Goal: Task Accomplishment & Management: Complete application form

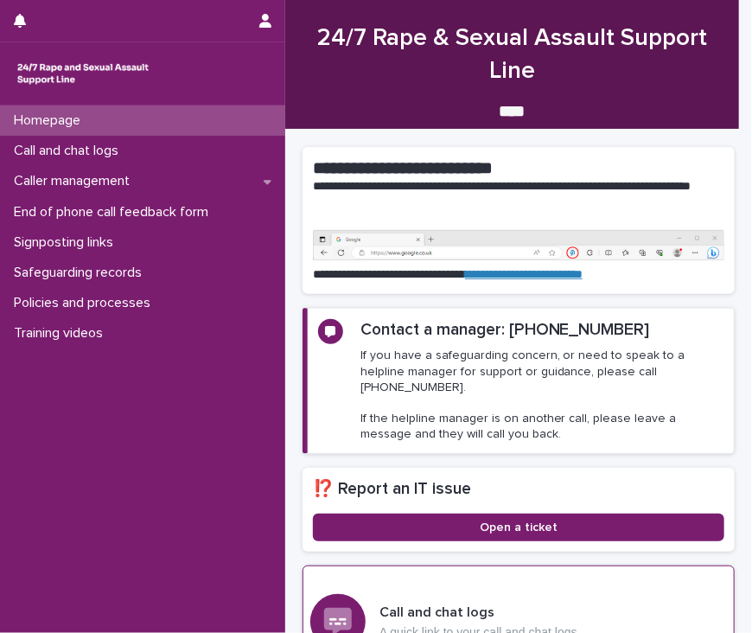
click at [664, 586] on div "Call and chat logs A quick link to your call and chat logs Take me to my logs" at bounding box center [519, 622] width 432 height 112
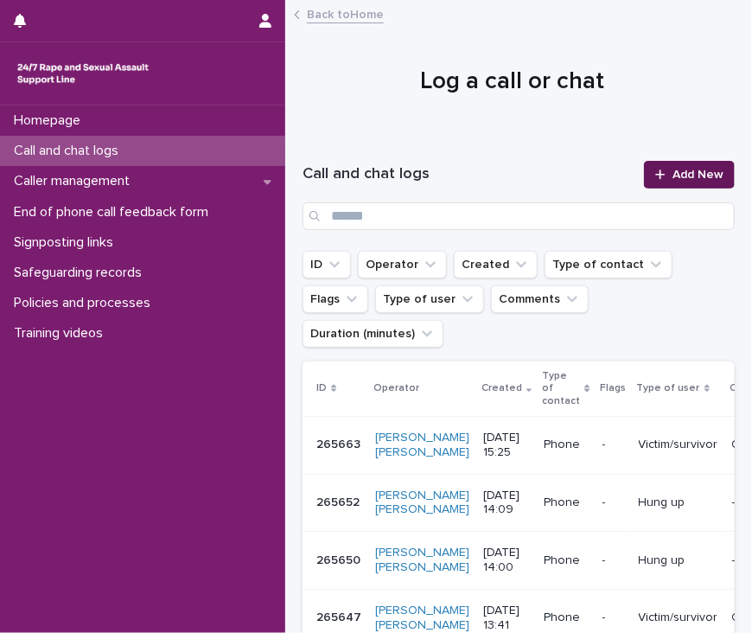
click at [692, 184] on link "Add New" at bounding box center [689, 175] width 91 height 28
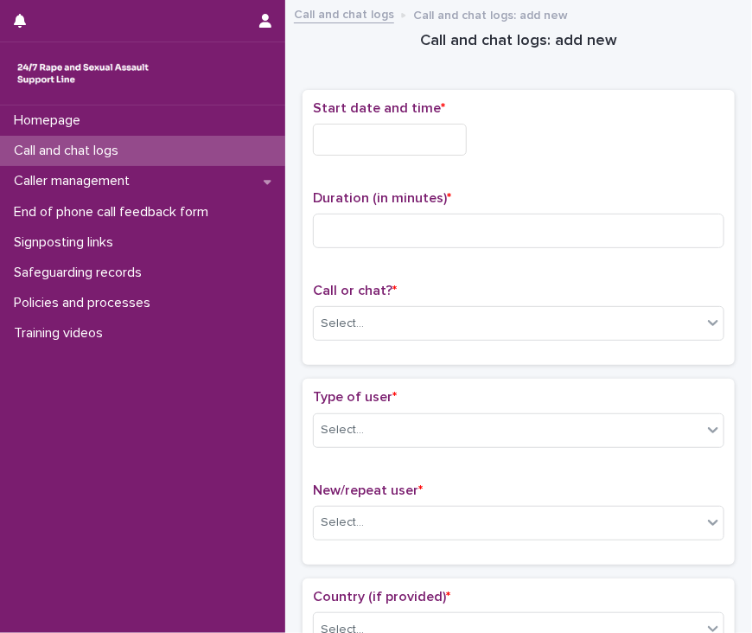
click at [381, 137] on input "text" at bounding box center [390, 140] width 154 height 32
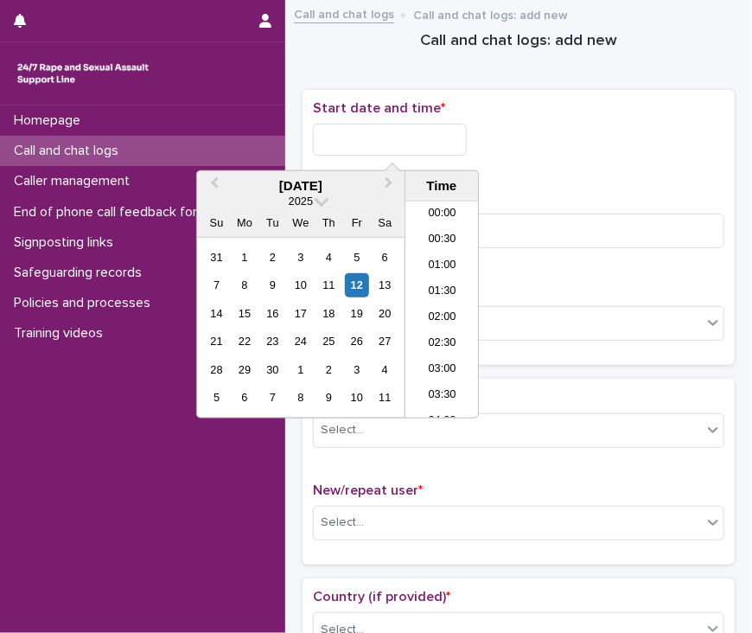
scroll to position [242, 0]
click at [429, 310] on li "06:30" at bounding box center [443, 310] width 74 height 26
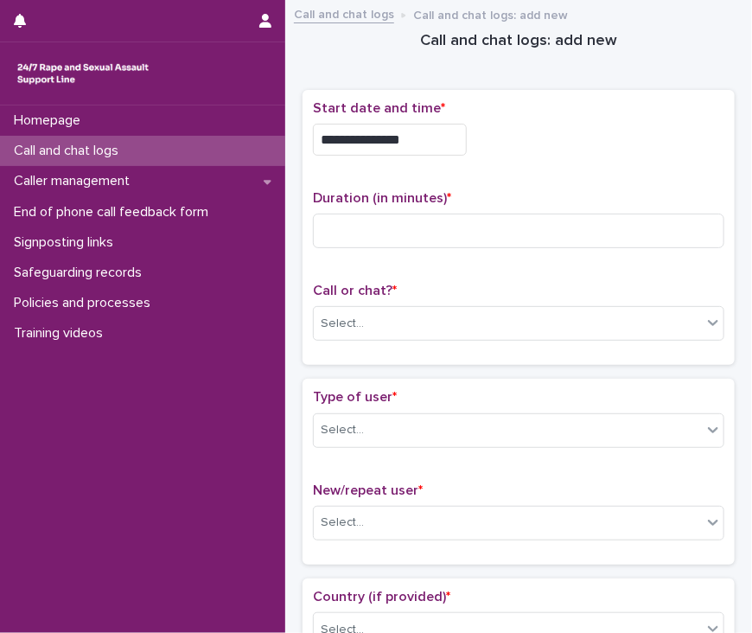
click at [443, 134] on input "**********" at bounding box center [390, 140] width 154 height 32
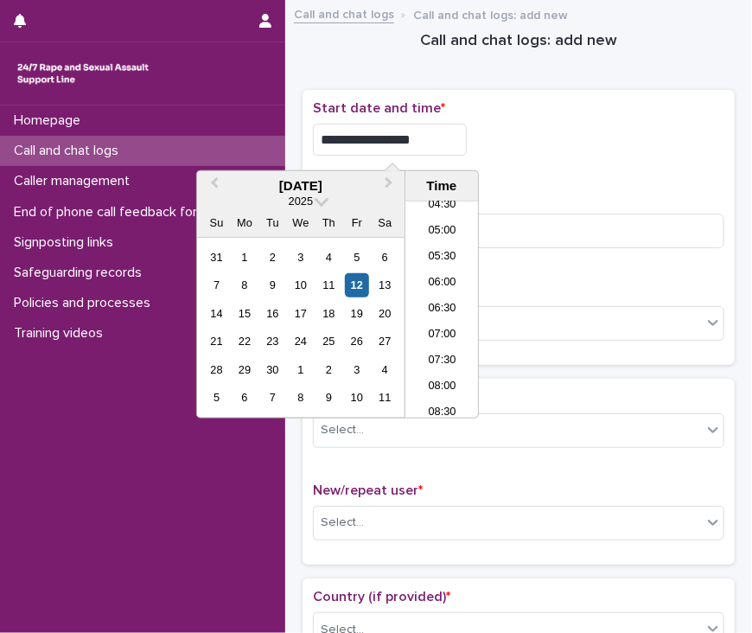
type input "**********"
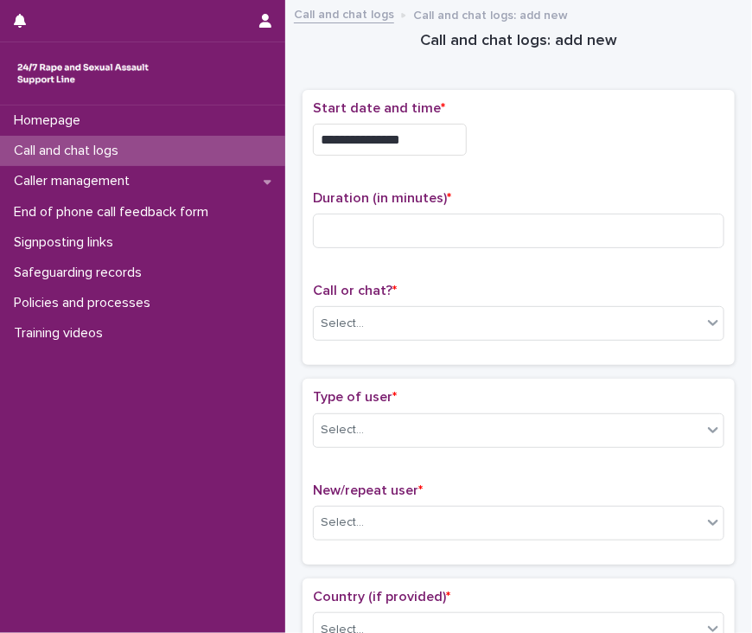
click at [547, 159] on div "**********" at bounding box center [519, 134] width 412 height 69
click at [485, 238] on input at bounding box center [519, 231] width 412 height 35
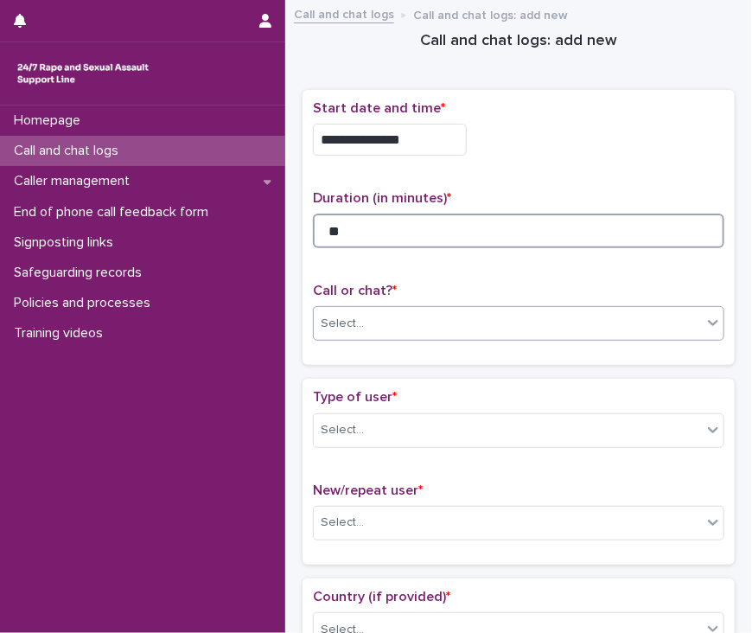
type input "**"
click at [514, 323] on div "Select..." at bounding box center [508, 324] width 388 height 29
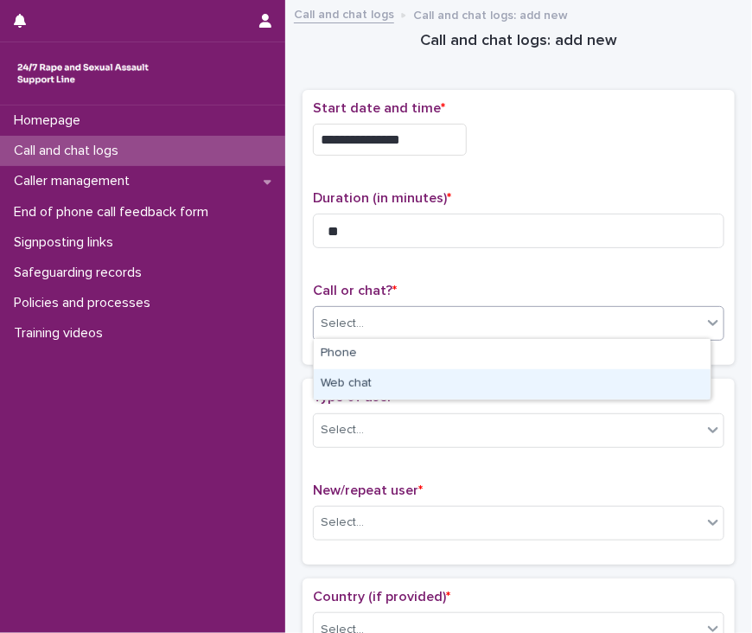
click at [512, 381] on div "Web chat" at bounding box center [512, 384] width 397 height 30
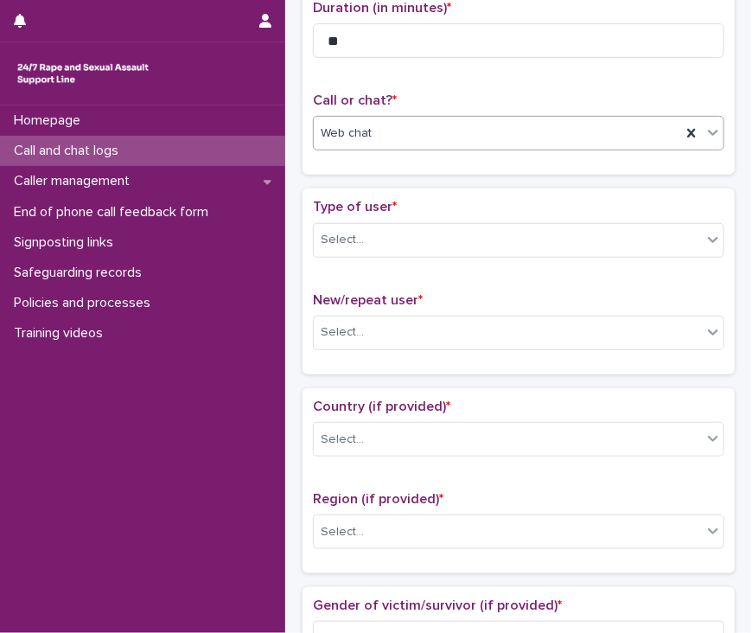
scroll to position [259, 0]
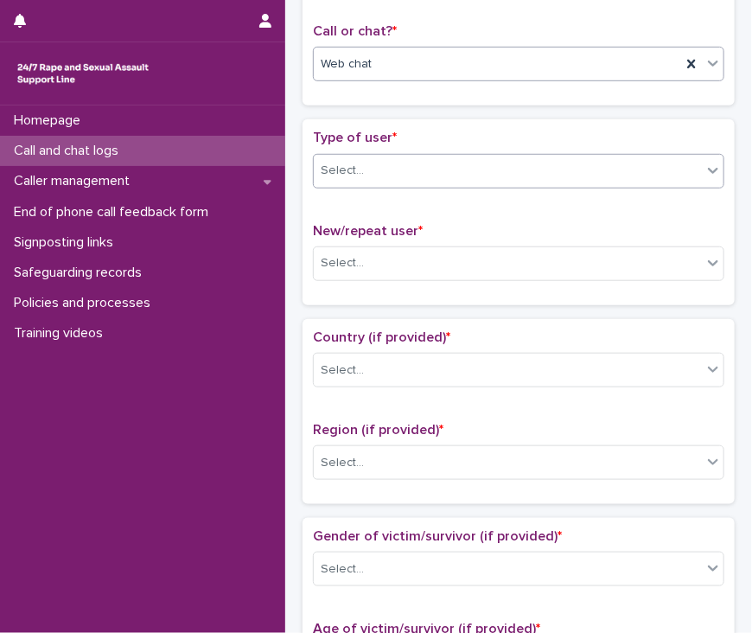
click at [453, 167] on div "Select..." at bounding box center [508, 171] width 388 height 29
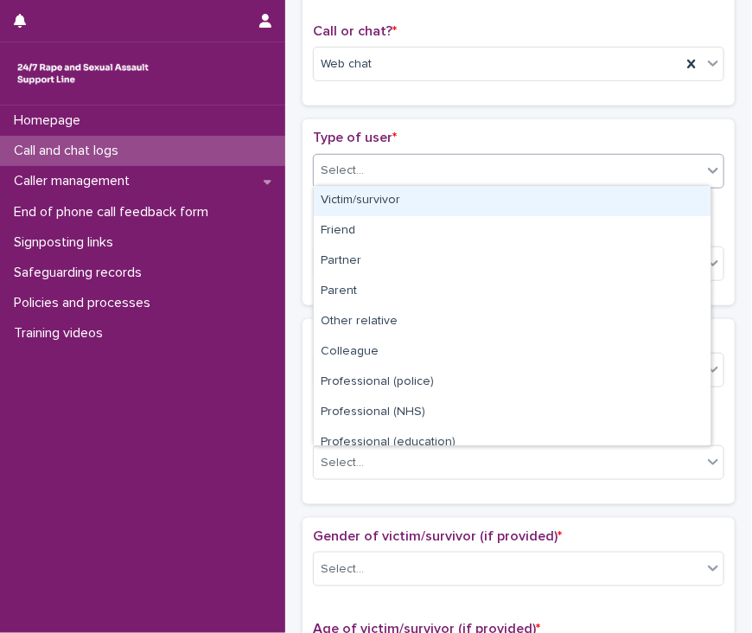
click at [454, 196] on div "Victim/survivor" at bounding box center [512, 201] width 397 height 30
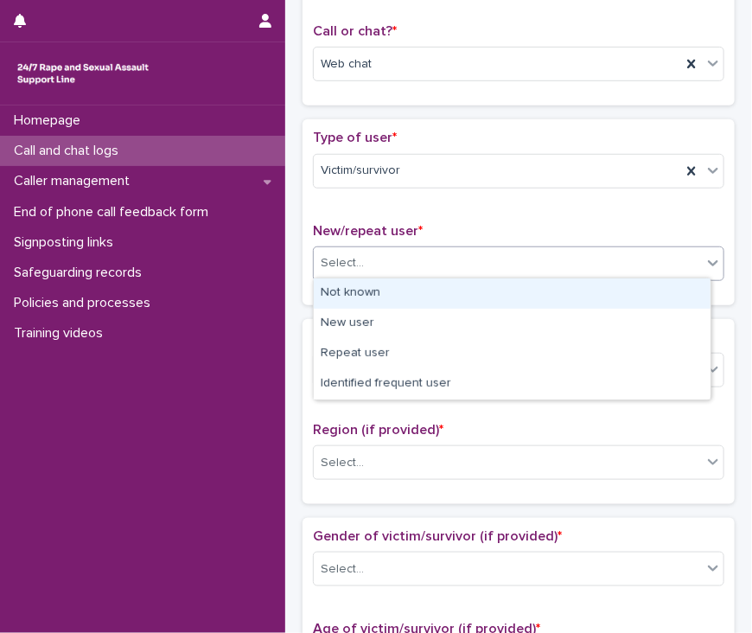
click at [453, 253] on div "Select..." at bounding box center [508, 263] width 388 height 29
click at [450, 291] on div "Not known" at bounding box center [512, 293] width 397 height 30
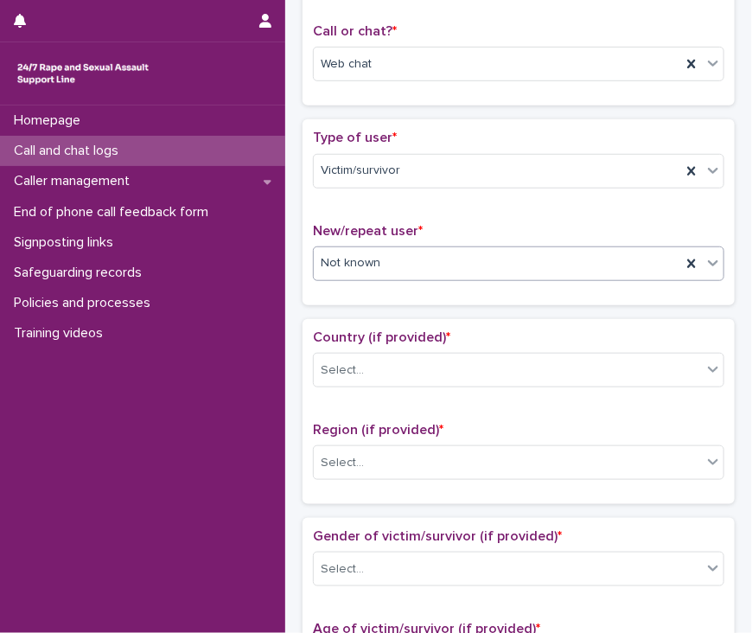
scroll to position [519, 0]
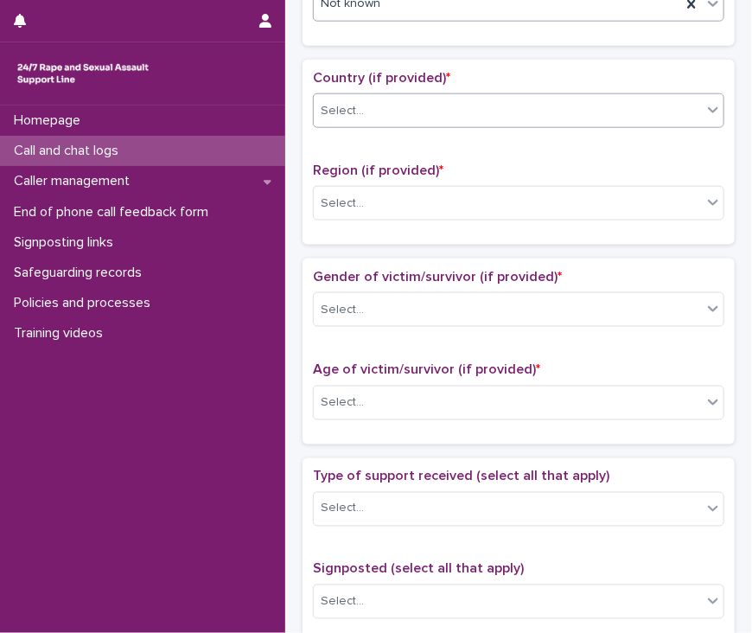
click at [432, 97] on div "Select..." at bounding box center [508, 111] width 388 height 29
drag, startPoint x: 432, startPoint y: 94, endPoint x: 401, endPoint y: 110, distance: 34.8
click at [401, 110] on div "Select..." at bounding box center [508, 111] width 388 height 29
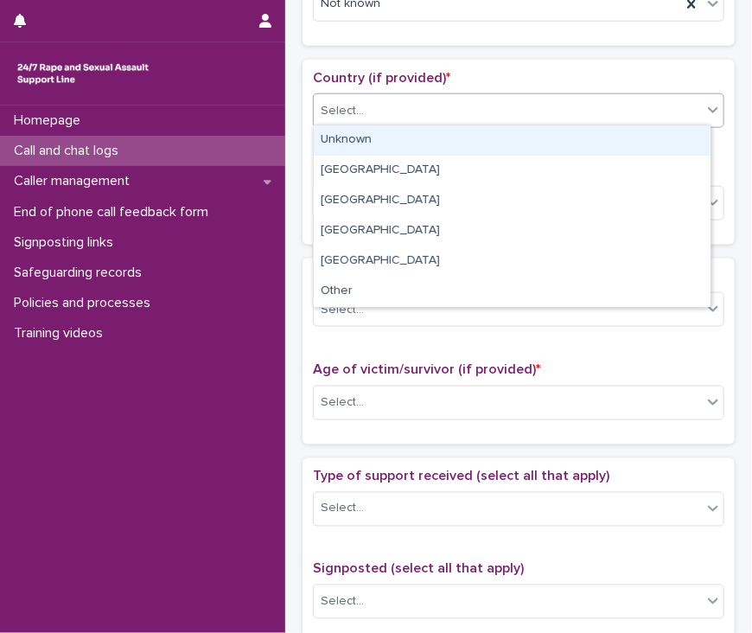
click at [415, 141] on div "Unknown" at bounding box center [512, 140] width 397 height 30
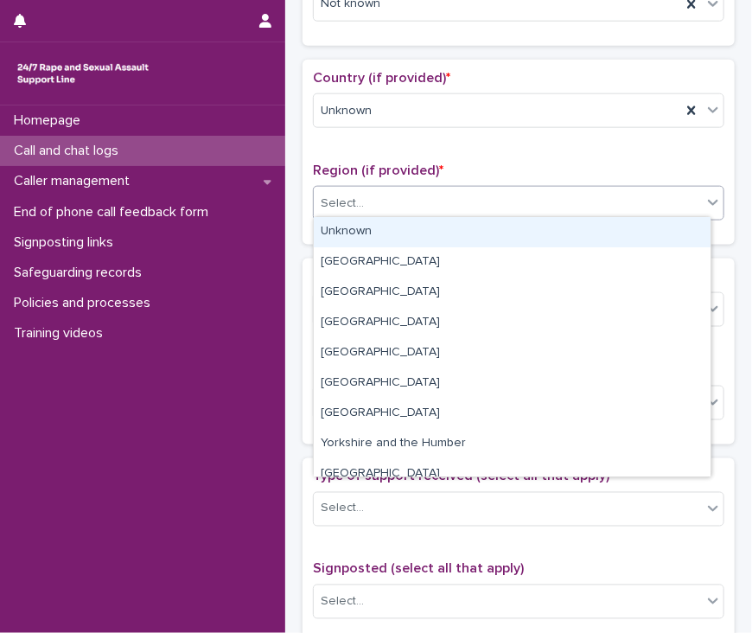
click at [419, 202] on div "Select..." at bounding box center [508, 203] width 388 height 29
click at [423, 239] on div "Unknown" at bounding box center [512, 232] width 397 height 30
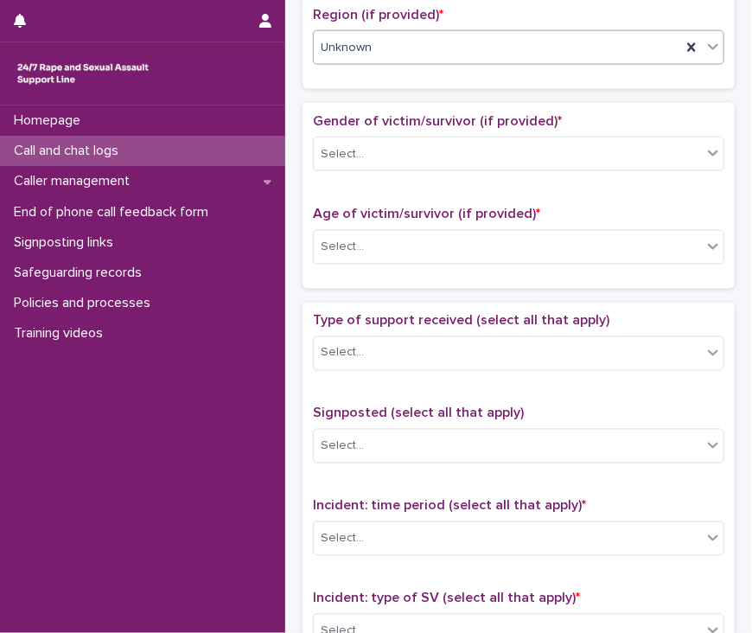
scroll to position [692, 0]
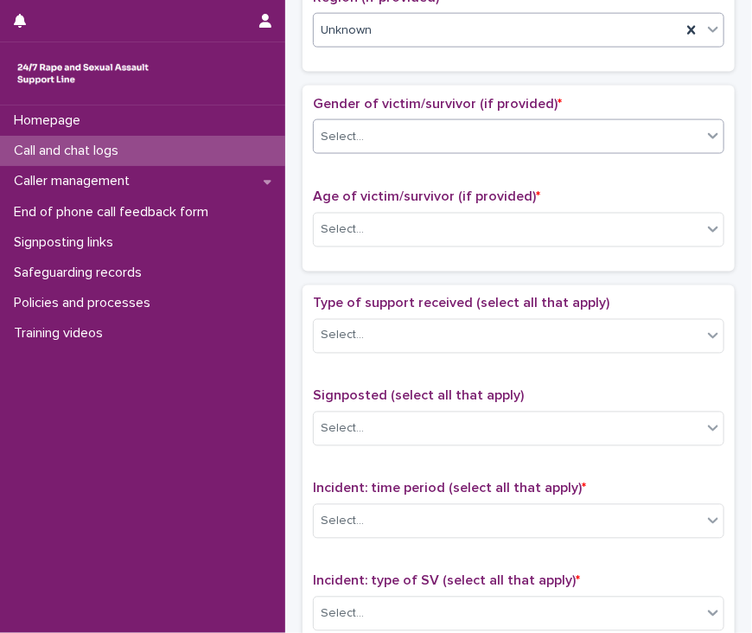
click at [412, 127] on div "Select..." at bounding box center [508, 137] width 388 height 29
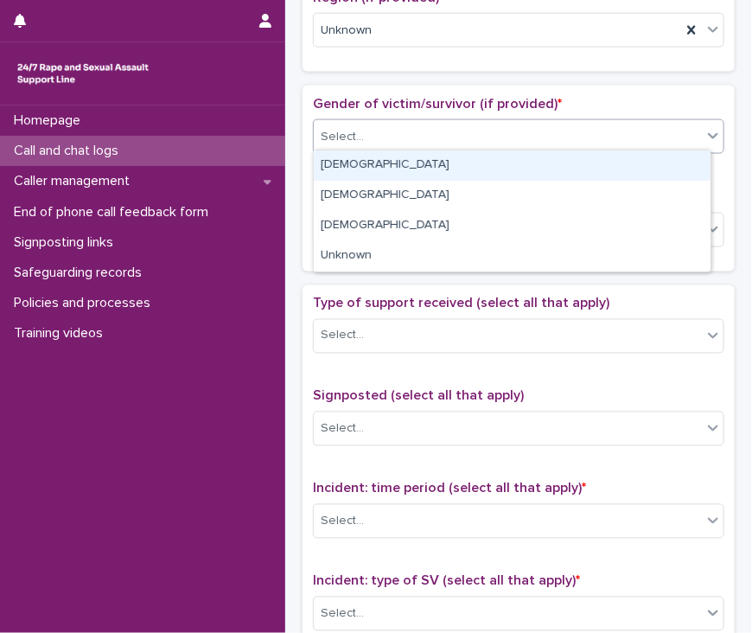
click at [424, 169] on div "[DEMOGRAPHIC_DATA]" at bounding box center [512, 165] width 397 height 30
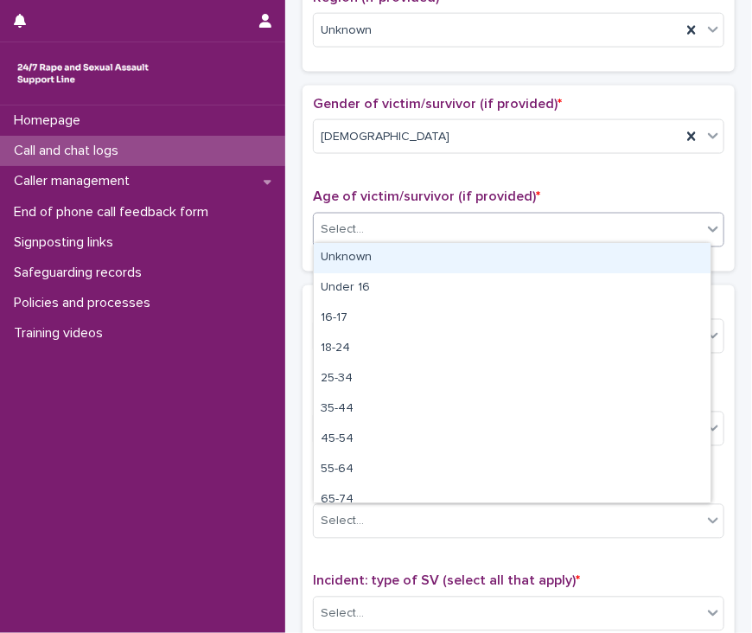
click at [419, 231] on div "Select..." at bounding box center [508, 229] width 388 height 29
click at [414, 266] on div "Unknown" at bounding box center [512, 258] width 397 height 30
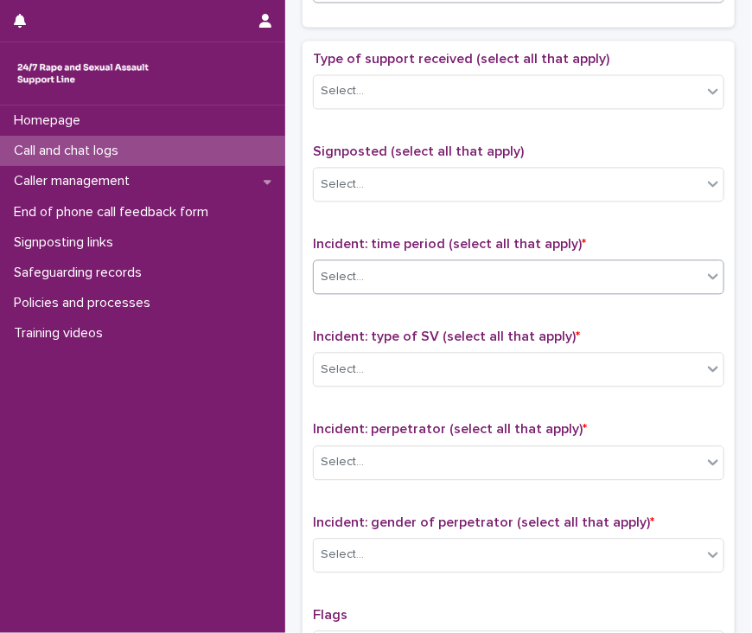
scroll to position [951, 0]
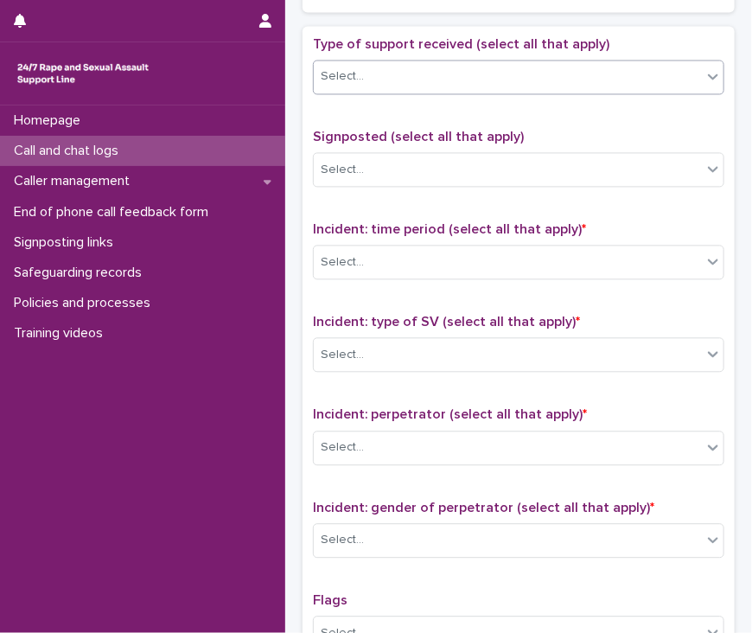
click at [399, 86] on div "Select..." at bounding box center [508, 76] width 388 height 29
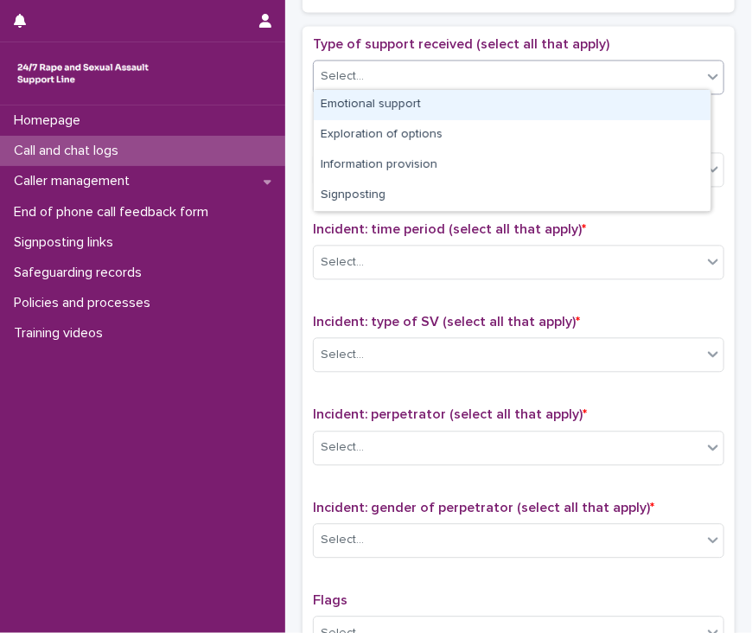
click at [412, 103] on div "Emotional support" at bounding box center [512, 105] width 397 height 30
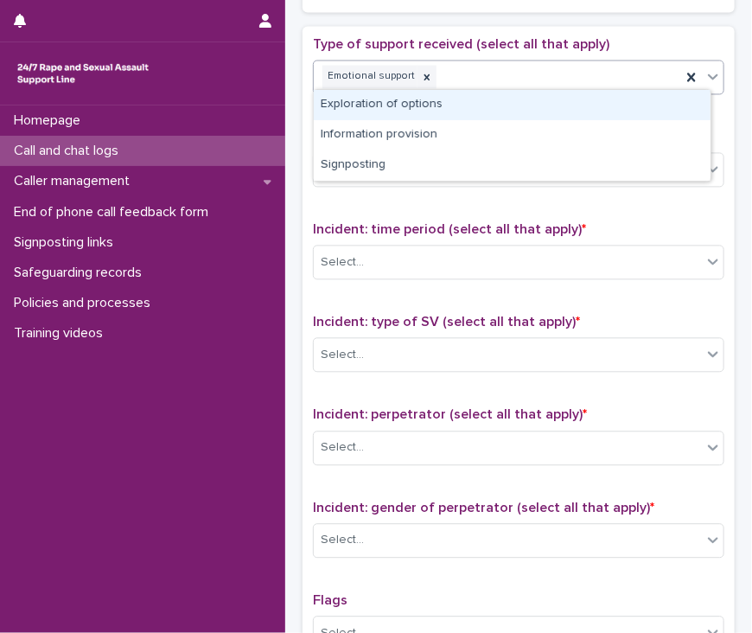
click at [494, 77] on div "Emotional support" at bounding box center [498, 76] width 368 height 30
click at [491, 105] on div "Exploration of options" at bounding box center [512, 105] width 397 height 30
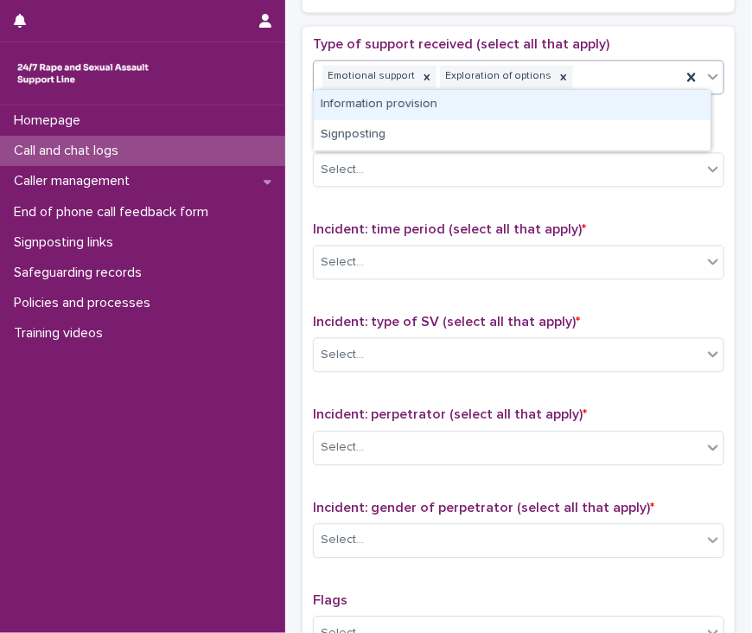
click at [594, 77] on div "Emotional support Exploration of options" at bounding box center [498, 76] width 368 height 30
click at [571, 104] on div "Information provision" at bounding box center [512, 105] width 397 height 30
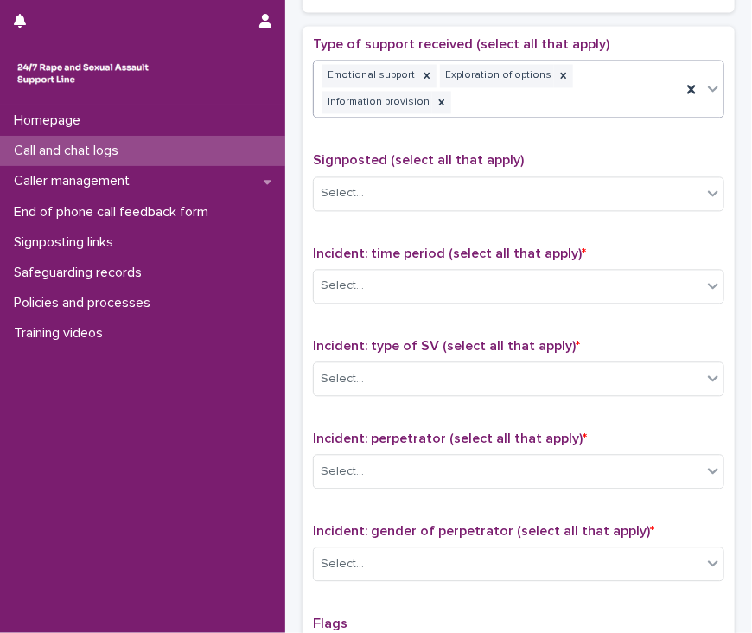
click at [541, 106] on div "Emotional support Exploration of options Information provision" at bounding box center [498, 89] width 368 height 57
click at [515, 210] on div "Signposted (select all that apply) Select..." at bounding box center [519, 188] width 412 height 72
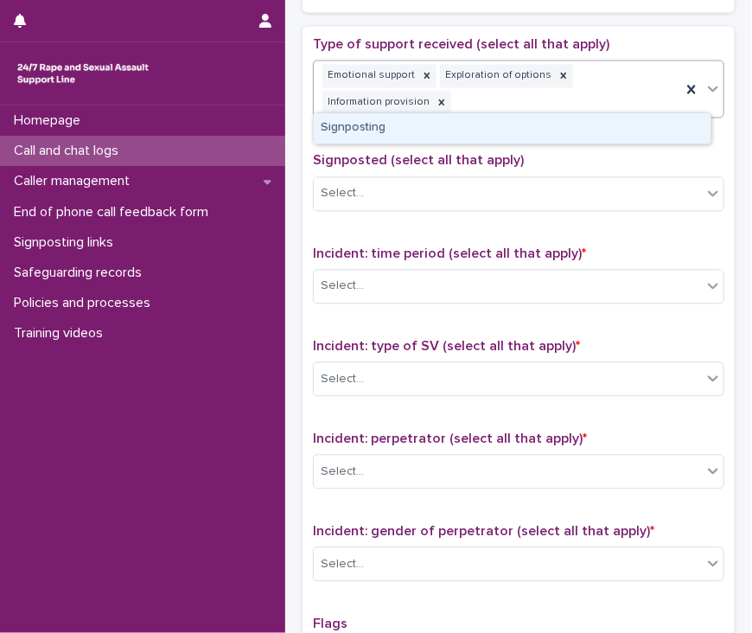
click at [502, 109] on div "Emotional support Exploration of options Information provision" at bounding box center [498, 89] width 368 height 57
click at [505, 139] on div "Signposting" at bounding box center [512, 128] width 397 height 30
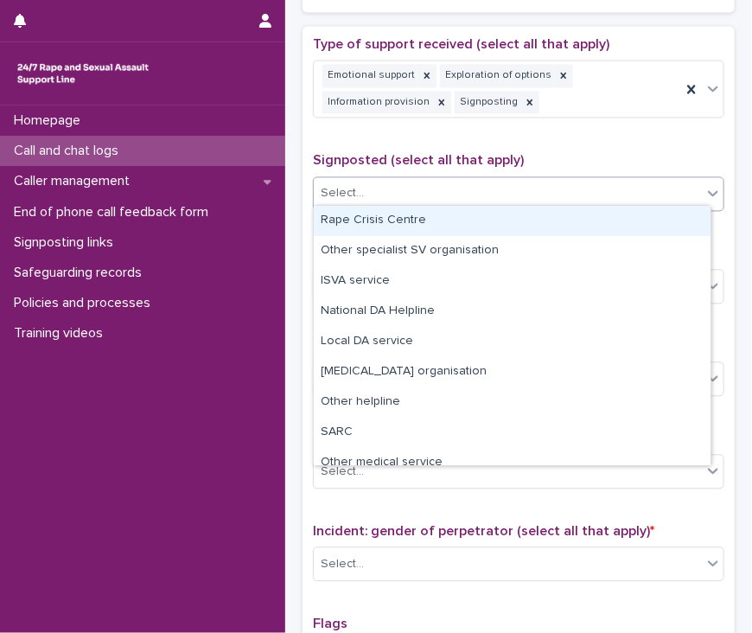
click at [491, 193] on div "Select..." at bounding box center [508, 193] width 388 height 29
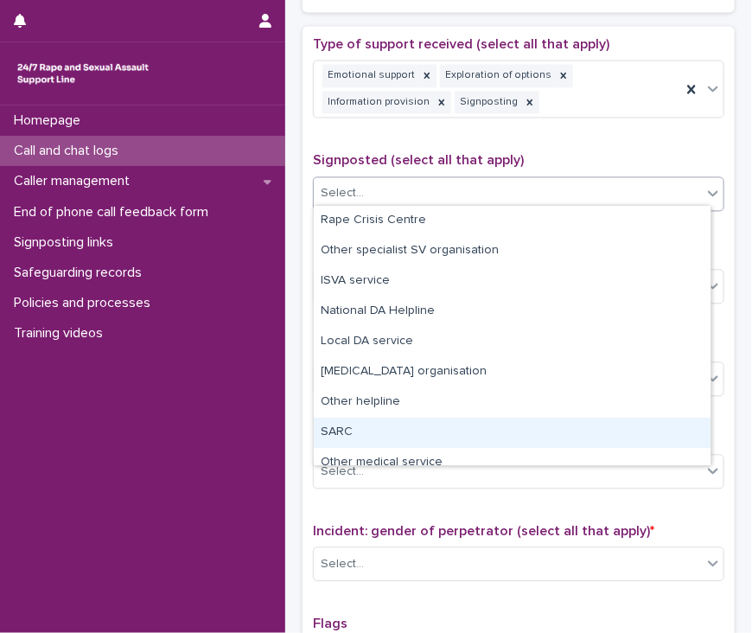
click at [464, 424] on div "SARC" at bounding box center [512, 433] width 397 height 30
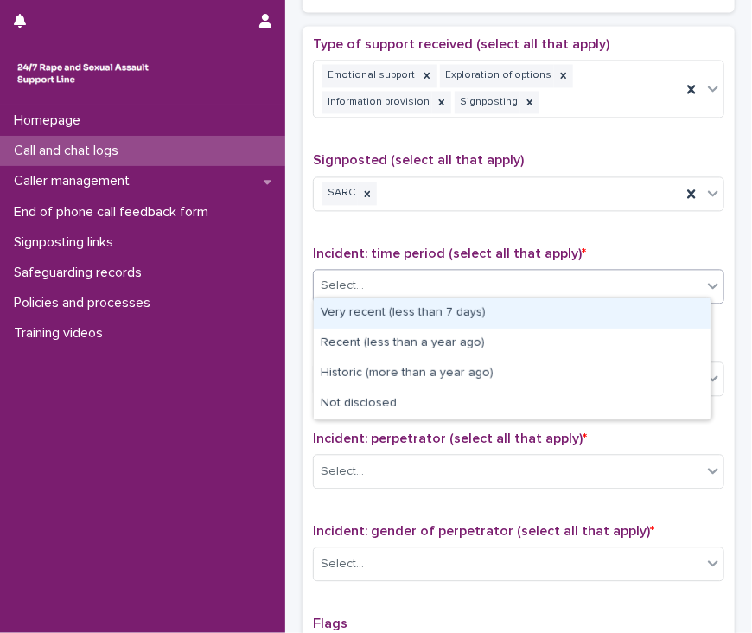
click at [439, 269] on div "Select..." at bounding box center [519, 286] width 412 height 35
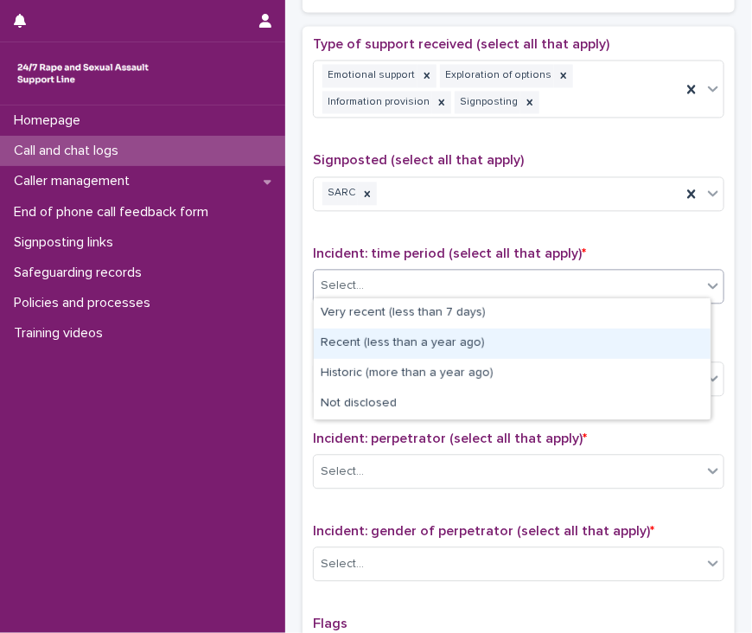
click at [445, 345] on div "Recent (less than a year ago)" at bounding box center [512, 344] width 397 height 30
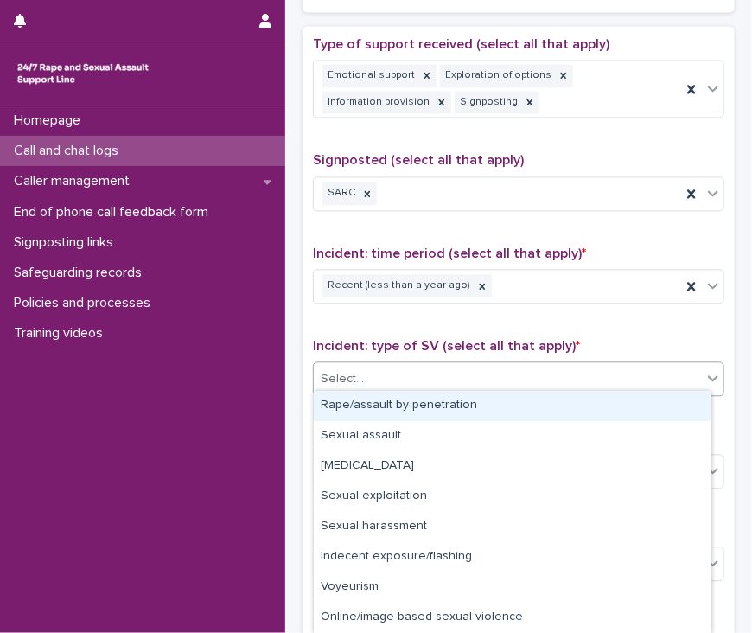
click at [446, 365] on div "Select..." at bounding box center [508, 379] width 388 height 29
click at [437, 402] on div "Rape/assault by penetration" at bounding box center [512, 406] width 397 height 30
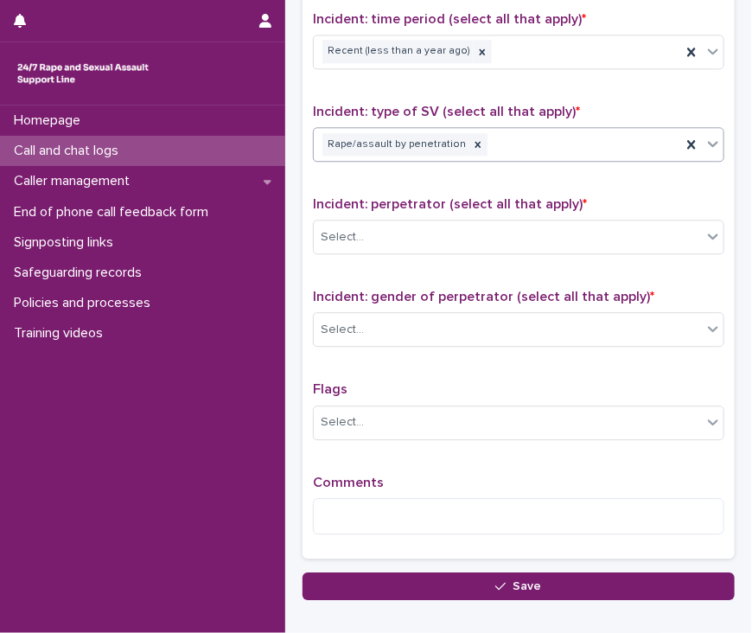
scroll to position [1211, 0]
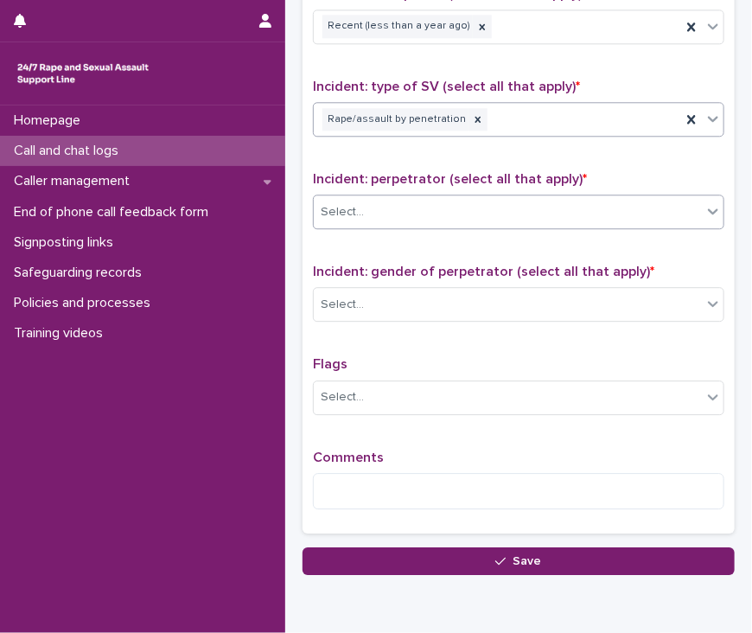
click at [423, 198] on div "Select..." at bounding box center [508, 212] width 388 height 29
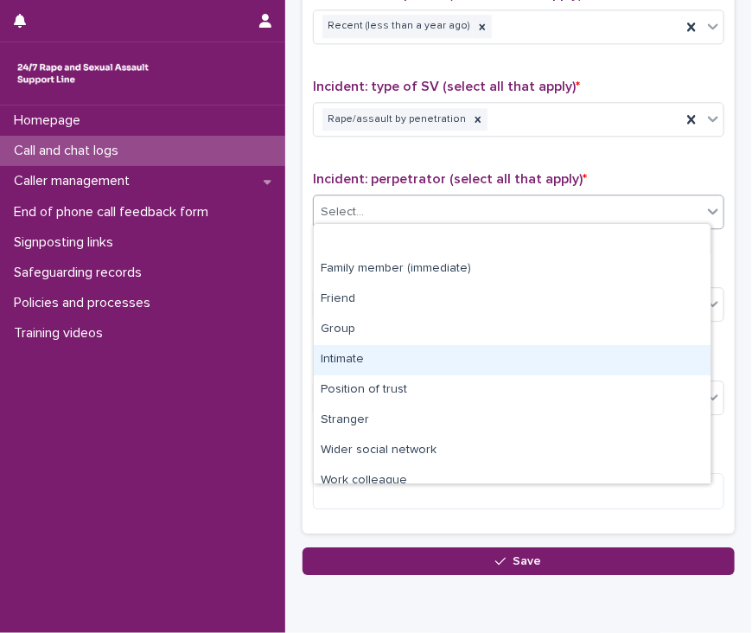
scroll to position [73, 0]
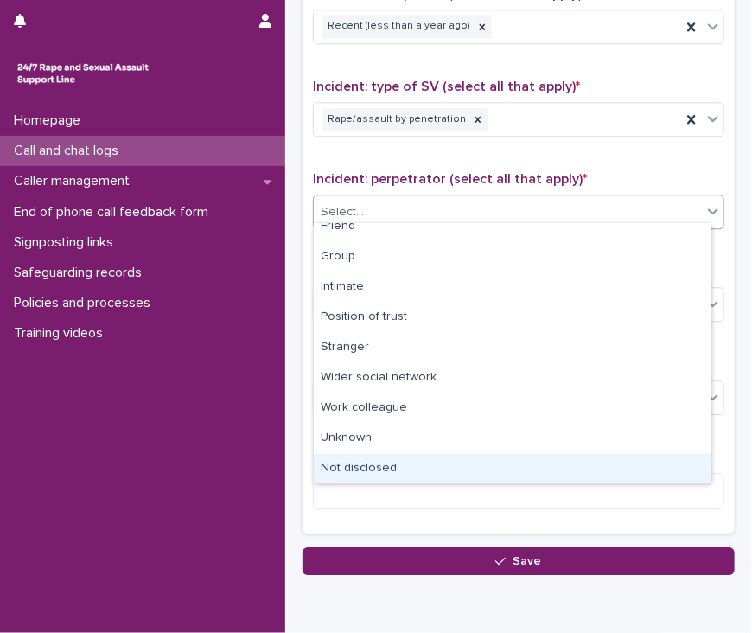
click at [436, 470] on div "Not disclosed" at bounding box center [512, 469] width 397 height 30
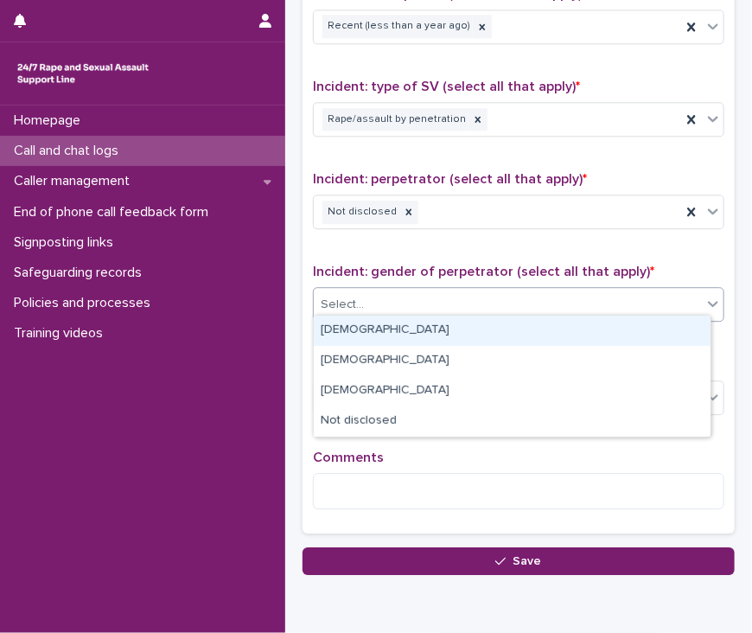
click at [401, 300] on div "Select..." at bounding box center [508, 305] width 388 height 29
click at [397, 332] on div "[DEMOGRAPHIC_DATA]" at bounding box center [512, 331] width 397 height 30
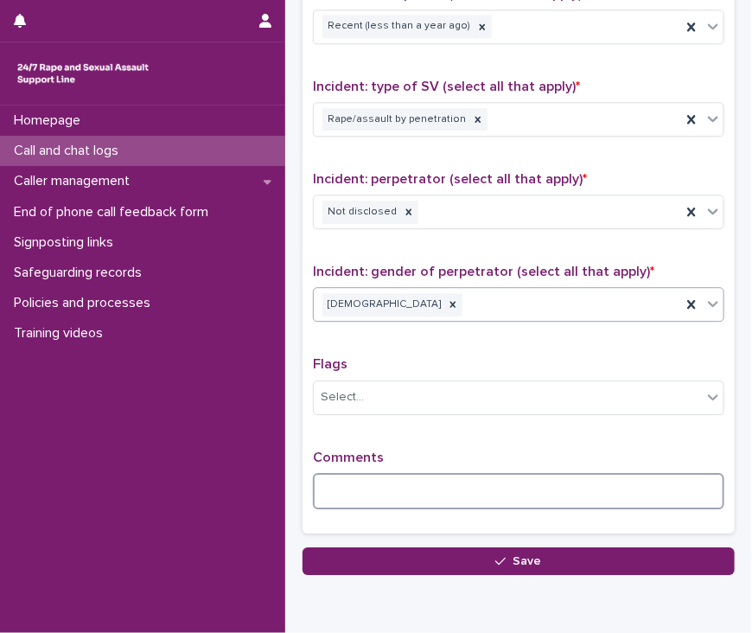
click at [411, 473] on textarea at bounding box center [519, 491] width 412 height 37
type textarea "**********"
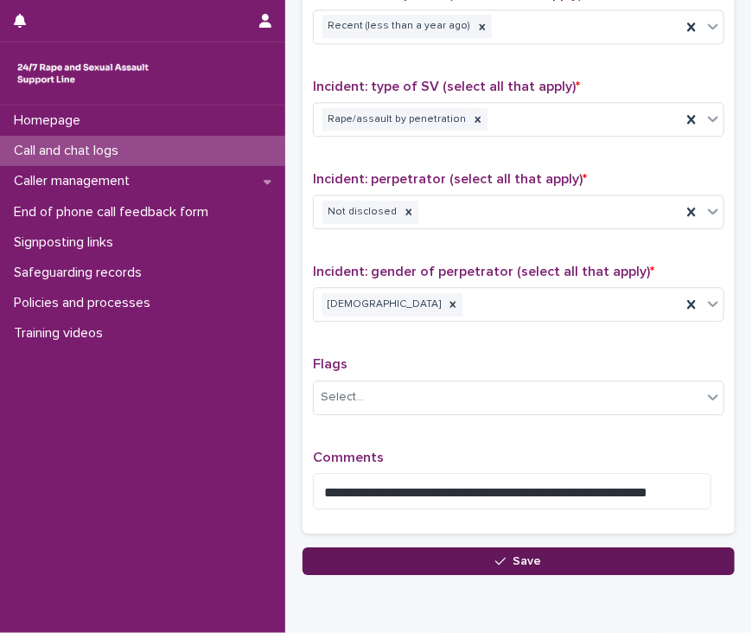
click at [542, 556] on button "Save" at bounding box center [519, 561] width 432 height 28
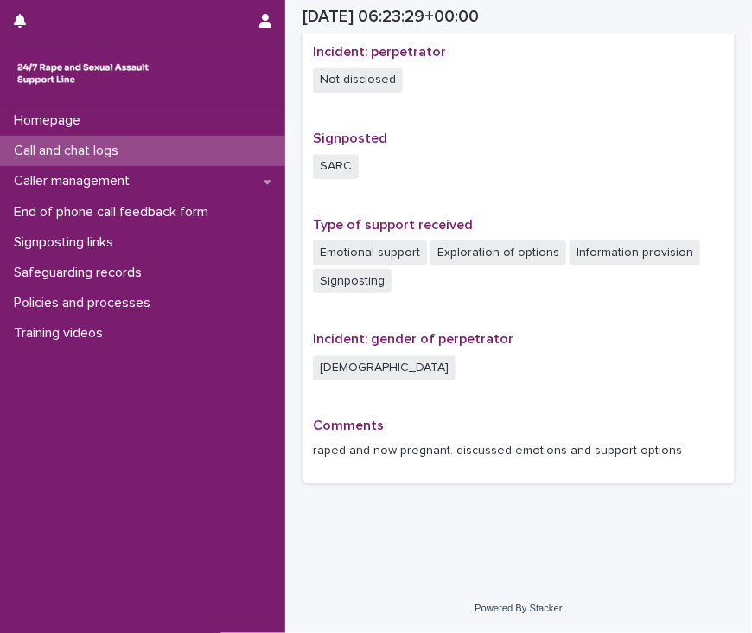
scroll to position [1014, 0]
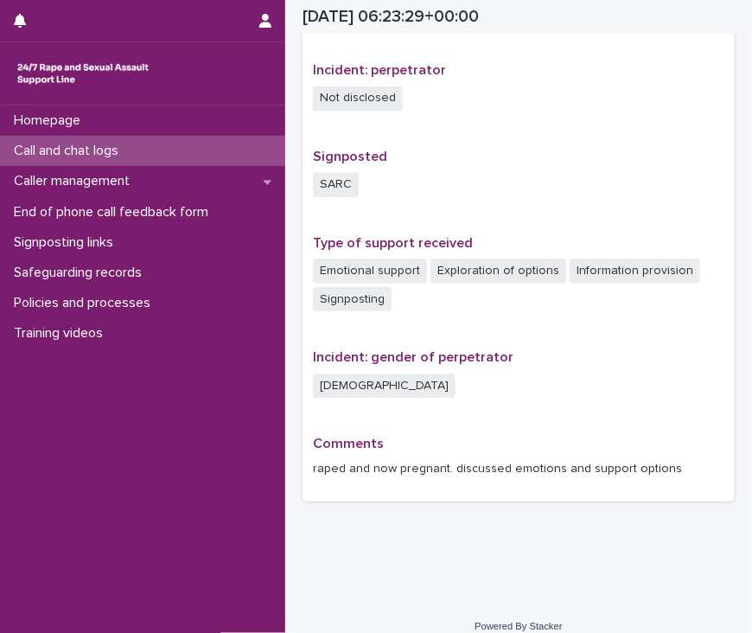
click at [146, 149] on div "Call and chat logs" at bounding box center [142, 151] width 285 height 30
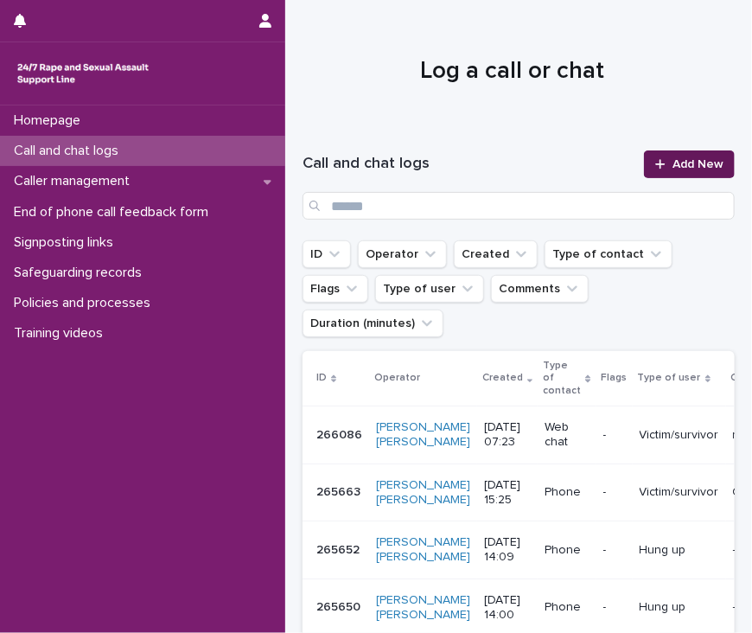
click at [682, 164] on span "Add New" at bounding box center [698, 164] width 51 height 12
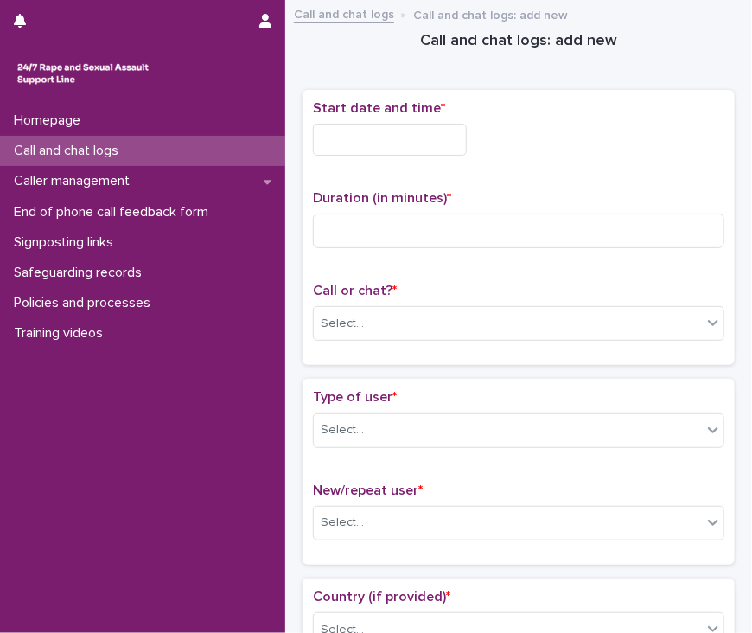
click at [330, 135] on input "text" at bounding box center [390, 140] width 154 height 32
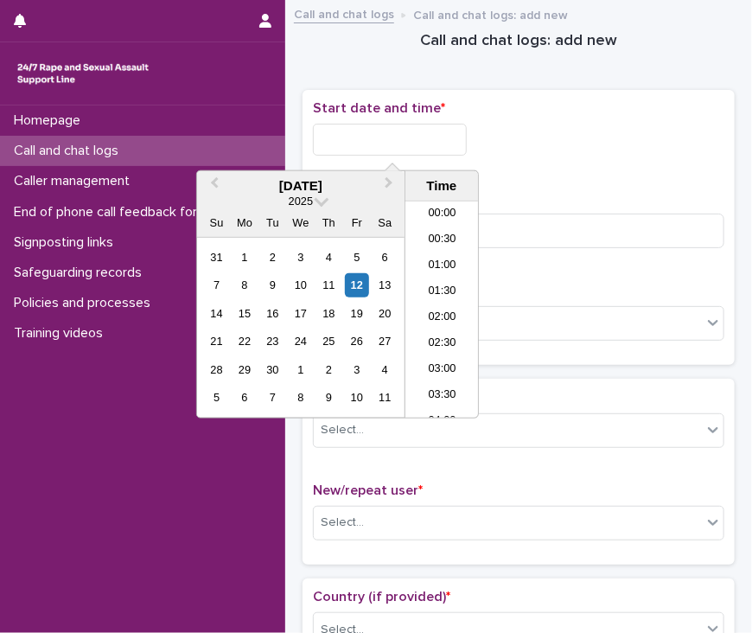
scroll to position [320, 0]
click at [440, 285] on li "07:30" at bounding box center [443, 284] width 74 height 26
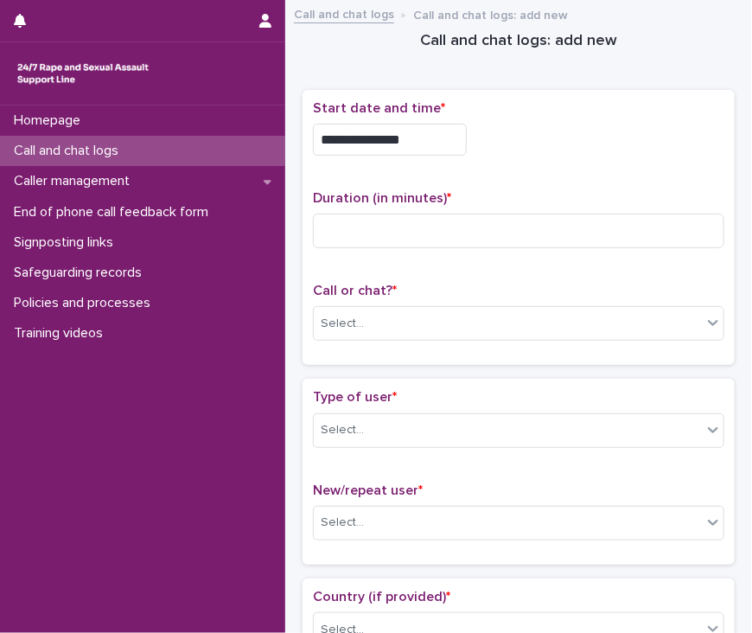
click at [426, 144] on input "**********" at bounding box center [390, 140] width 154 height 32
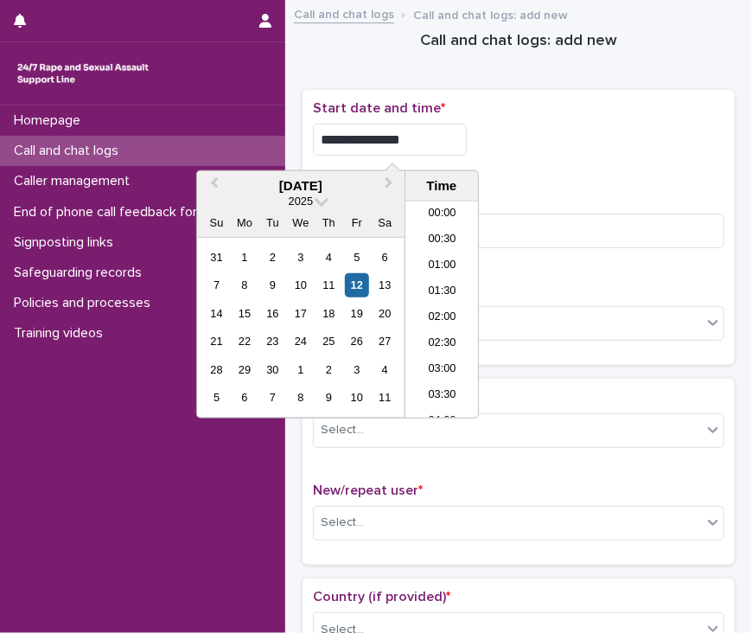
scroll to position [294, 0]
type input "**********"
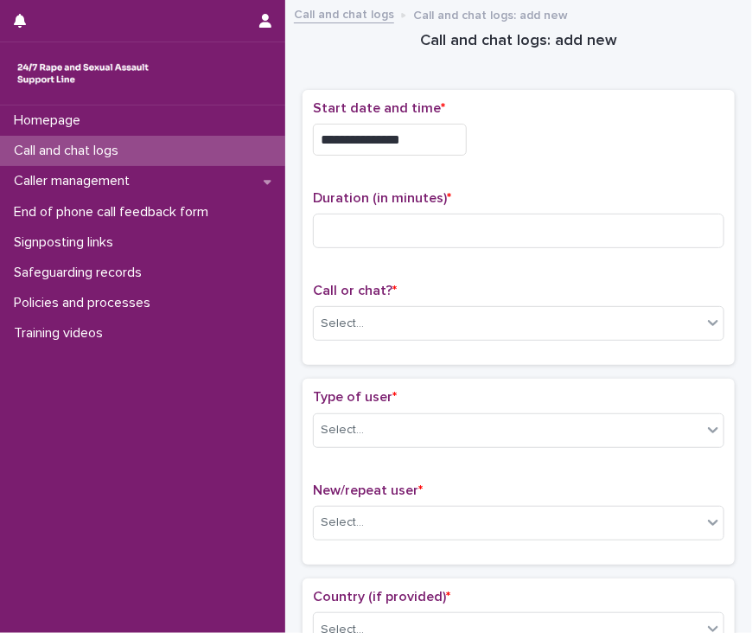
click at [557, 199] on p "Duration (in minutes) *" at bounding box center [519, 198] width 412 height 16
click at [510, 234] on input at bounding box center [519, 231] width 412 height 35
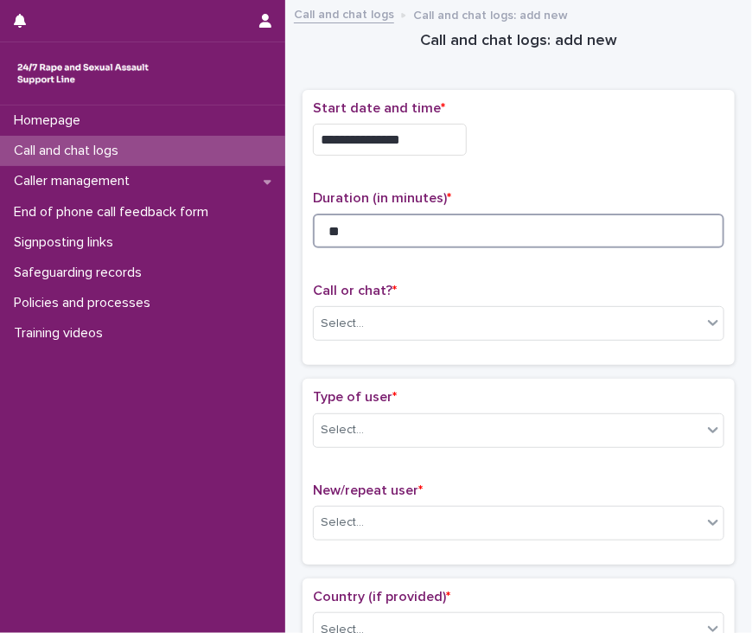
type input "**"
click at [432, 339] on div "Call or chat? * Select..." at bounding box center [519, 319] width 412 height 72
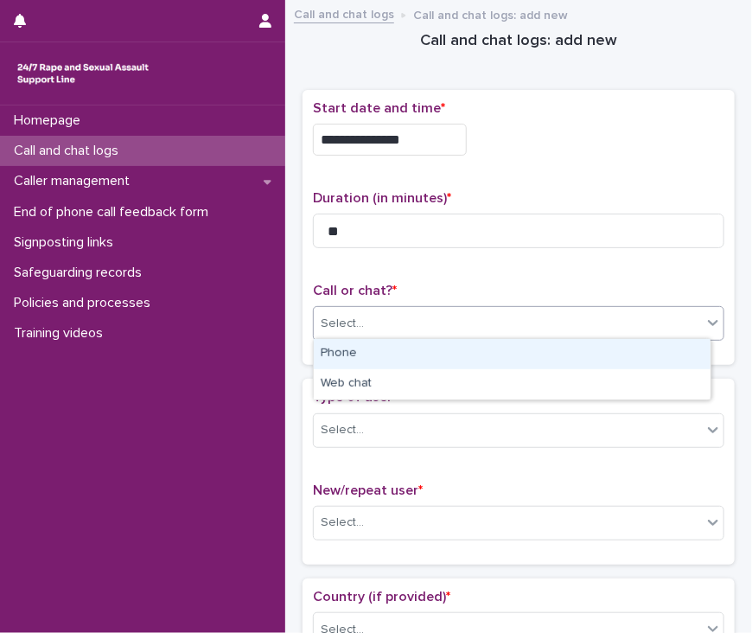
click at [432, 323] on div "Select..." at bounding box center [508, 324] width 388 height 29
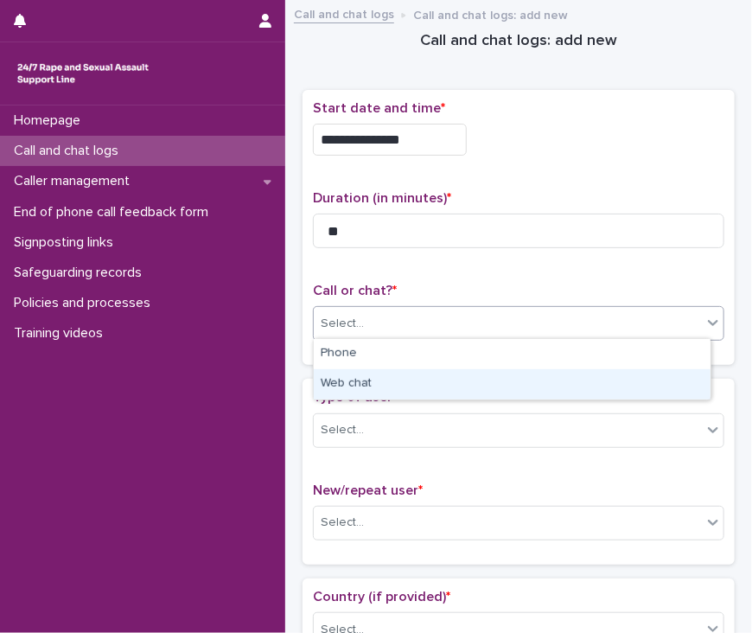
click at [420, 386] on div "Web chat" at bounding box center [512, 384] width 397 height 30
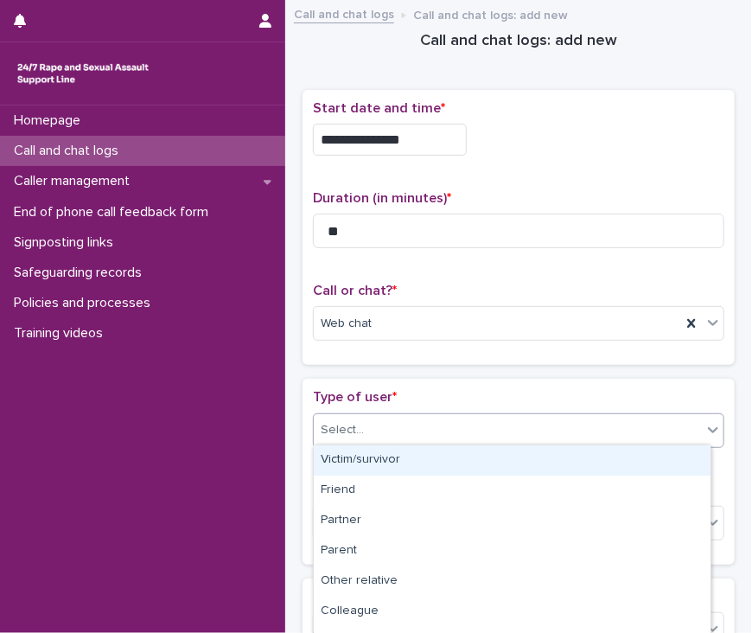
click at [332, 435] on div "Select..." at bounding box center [342, 430] width 43 height 18
click at [367, 463] on div "Victim/survivor" at bounding box center [512, 460] width 397 height 30
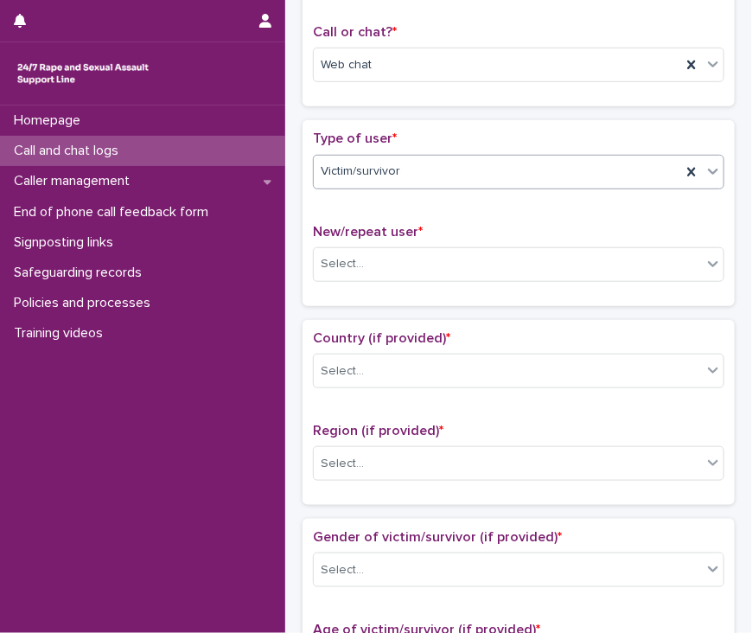
scroll to position [259, 0]
click at [375, 270] on div "Select..." at bounding box center [508, 263] width 388 height 29
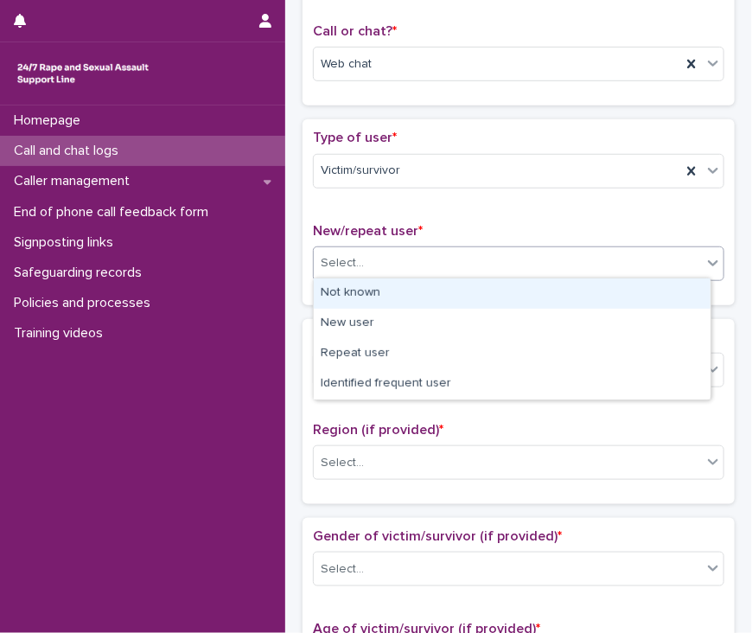
click at [374, 297] on div "Not known" at bounding box center [512, 293] width 397 height 30
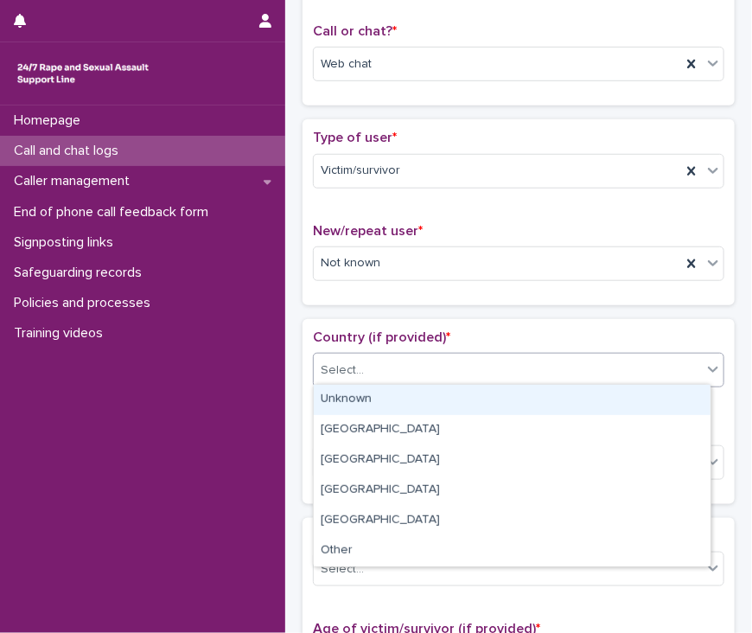
click at [366, 373] on input "text" at bounding box center [367, 370] width 2 height 16
click at [368, 396] on div "Unknown" at bounding box center [512, 400] width 397 height 30
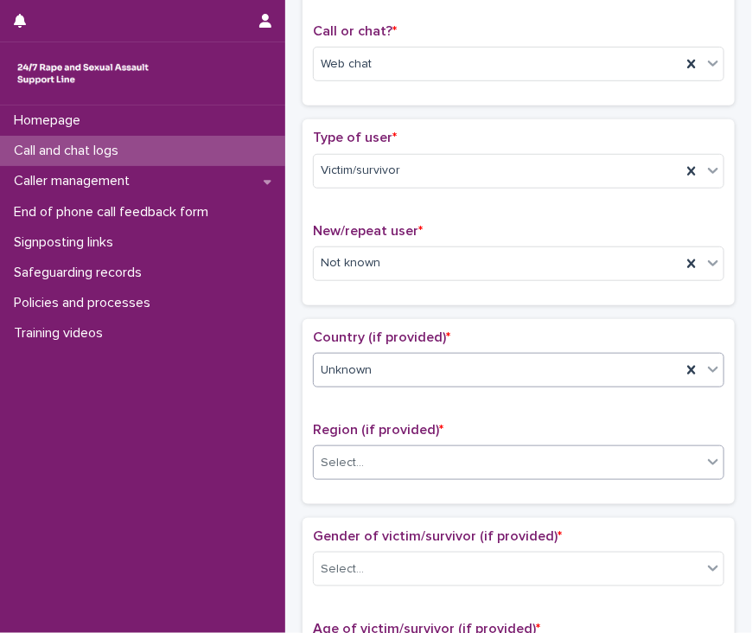
click at [381, 466] on div "Select..." at bounding box center [508, 463] width 388 height 29
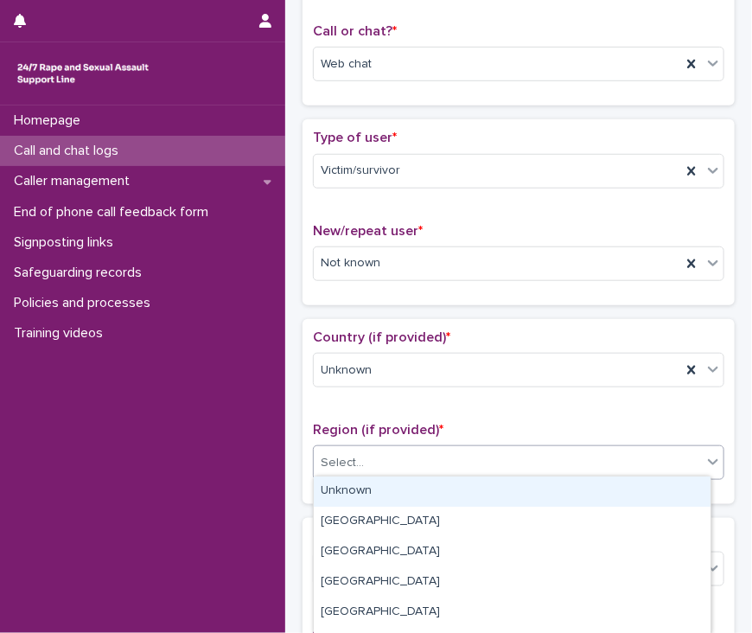
click at [382, 489] on div "Unknown" at bounding box center [512, 492] width 397 height 30
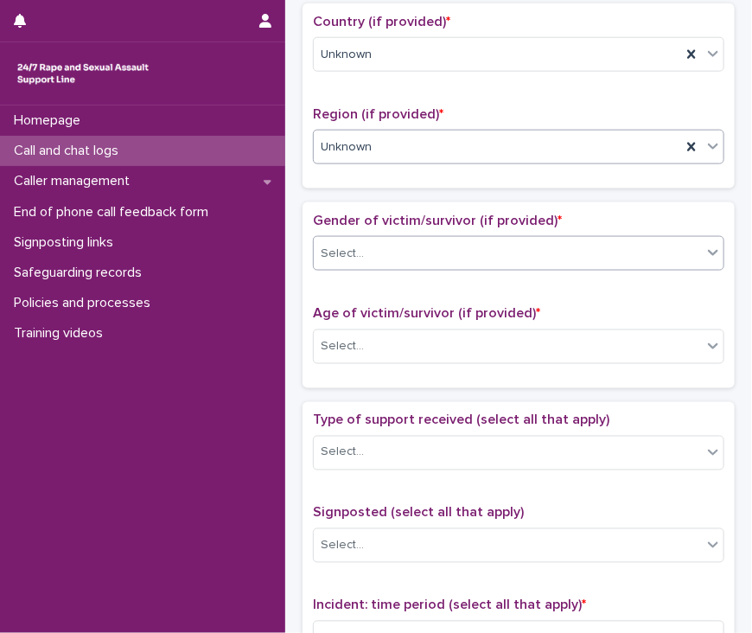
scroll to position [605, 0]
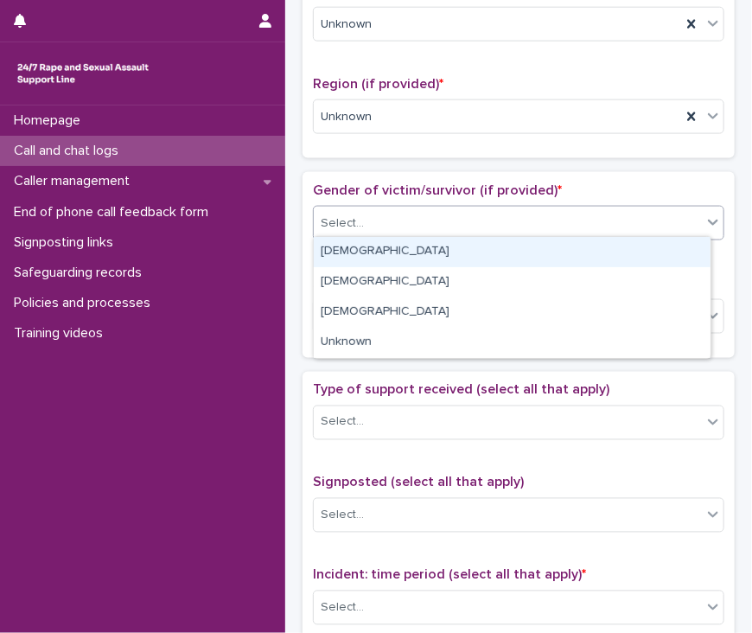
click at [387, 214] on div "Select..." at bounding box center [508, 223] width 388 height 29
click at [388, 246] on div "[DEMOGRAPHIC_DATA]" at bounding box center [512, 252] width 397 height 30
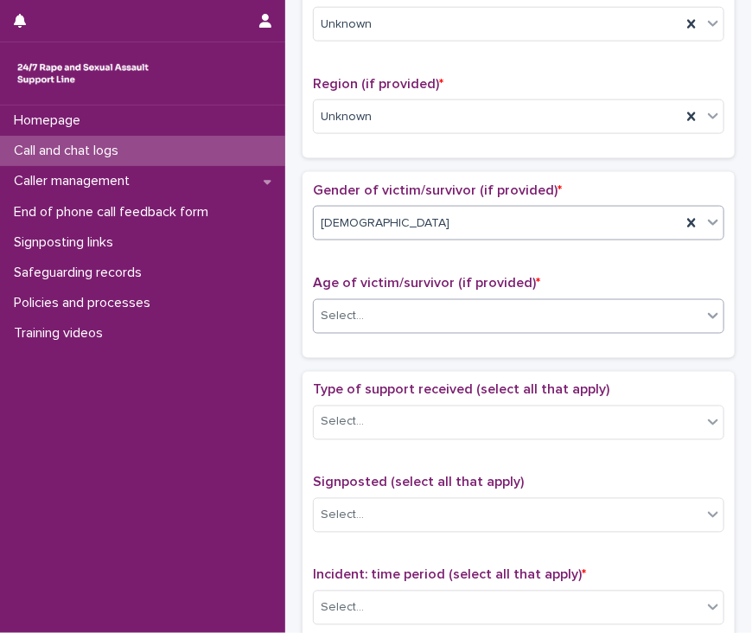
click at [367, 321] on div "Select..." at bounding box center [508, 316] width 388 height 29
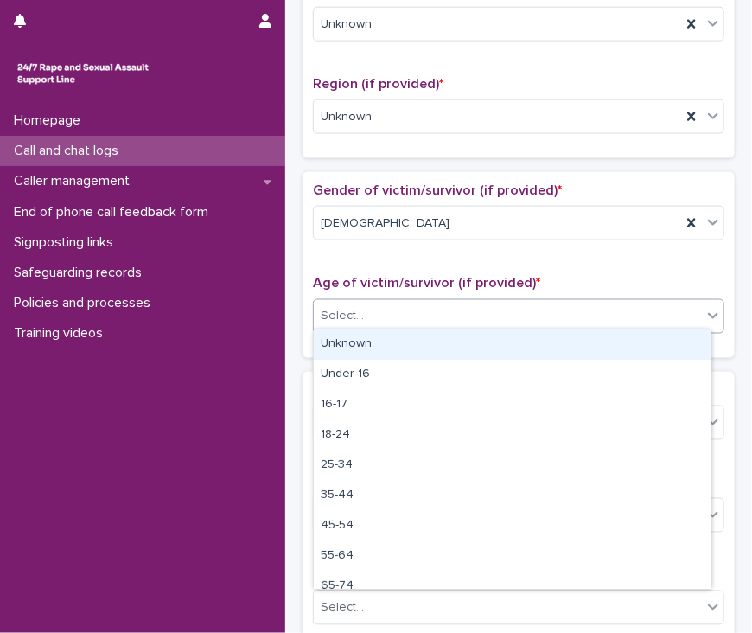
click at [371, 346] on div "Unknown" at bounding box center [512, 345] width 397 height 30
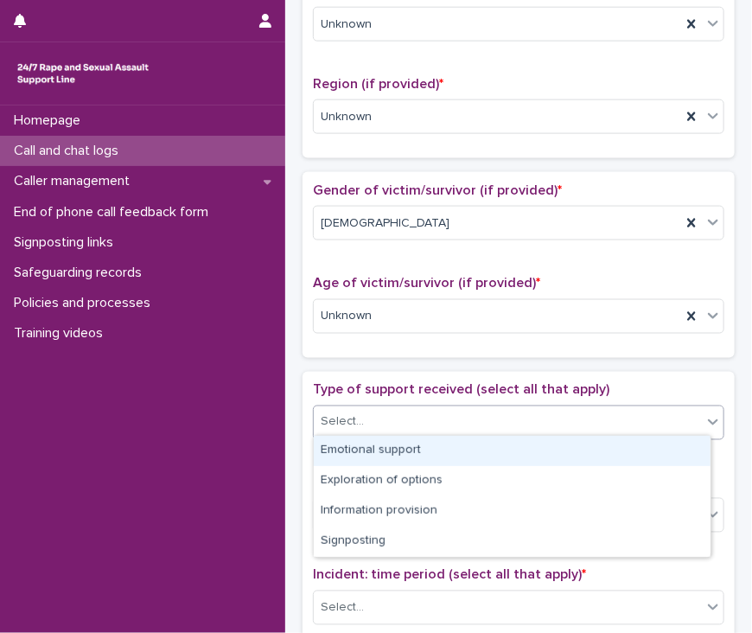
click at [355, 415] on div "Select..." at bounding box center [342, 422] width 43 height 18
click at [398, 453] on div "Emotional support" at bounding box center [512, 451] width 397 height 30
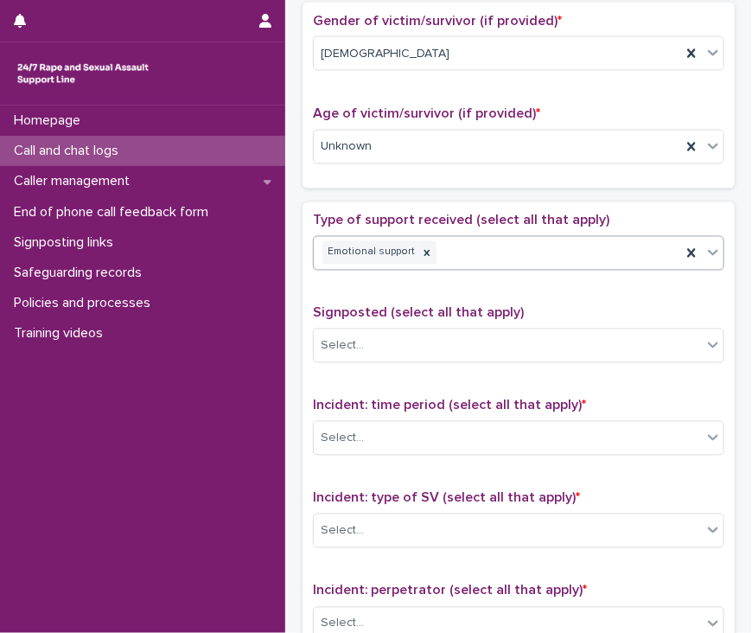
scroll to position [865, 0]
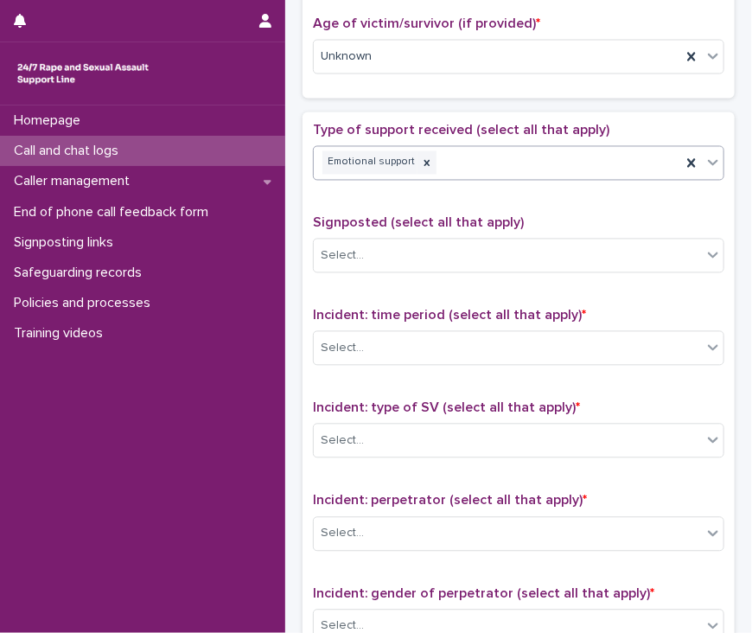
click at [535, 170] on div "Emotional support" at bounding box center [498, 163] width 368 height 30
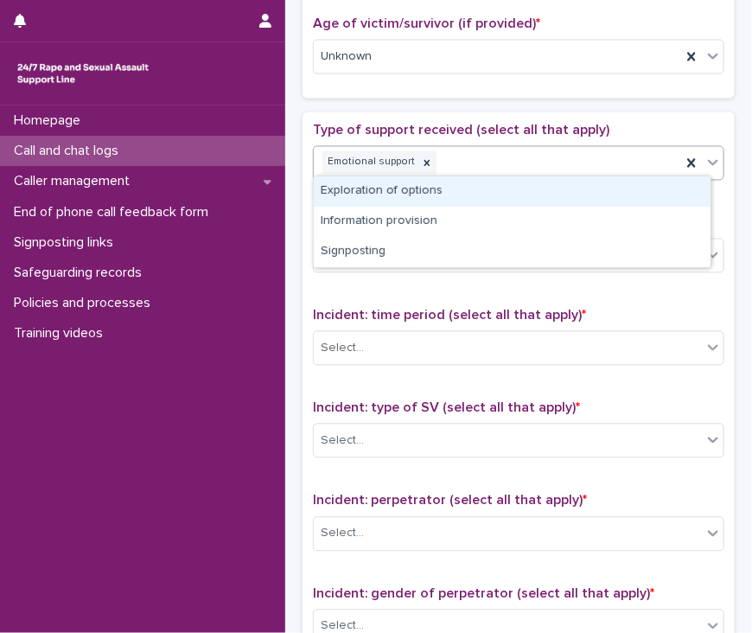
click at [488, 193] on div "Exploration of options" at bounding box center [512, 191] width 397 height 30
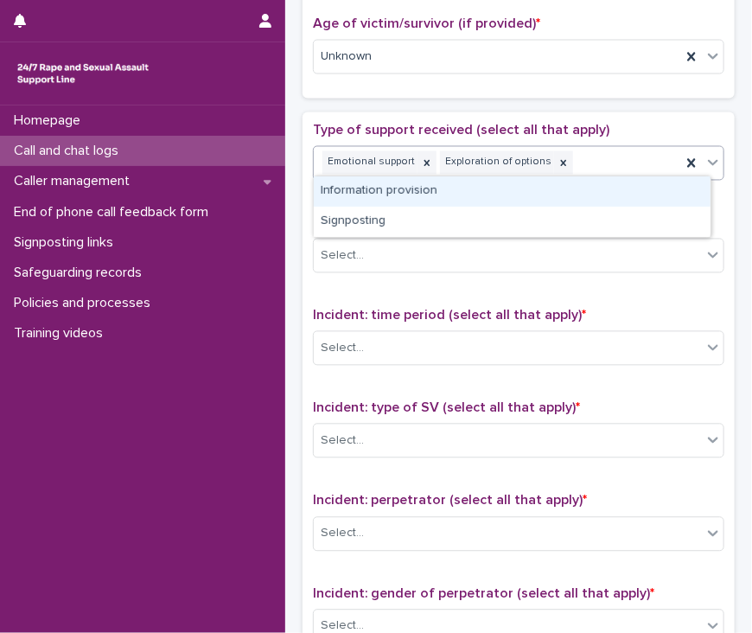
click at [625, 163] on div "Emotional support Exploration of options" at bounding box center [498, 163] width 368 height 30
click at [578, 182] on div "Information provision" at bounding box center [512, 191] width 397 height 30
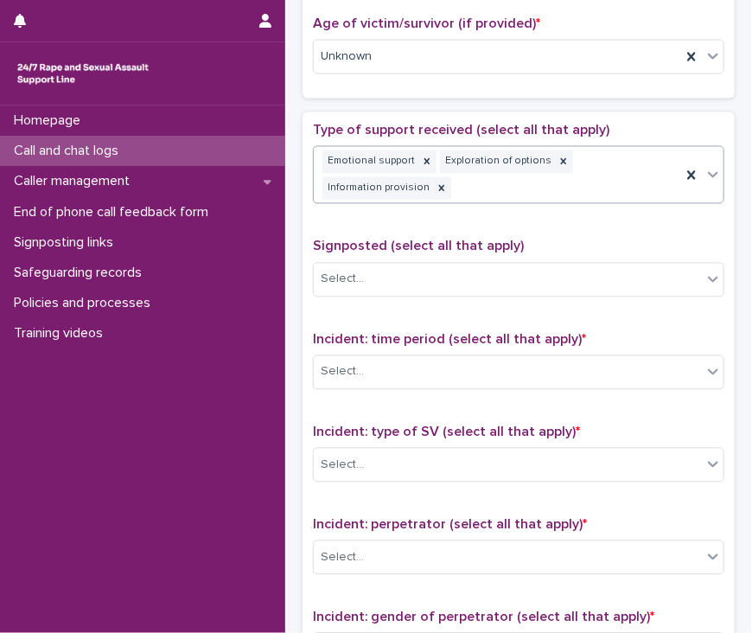
scroll to position [876, 0]
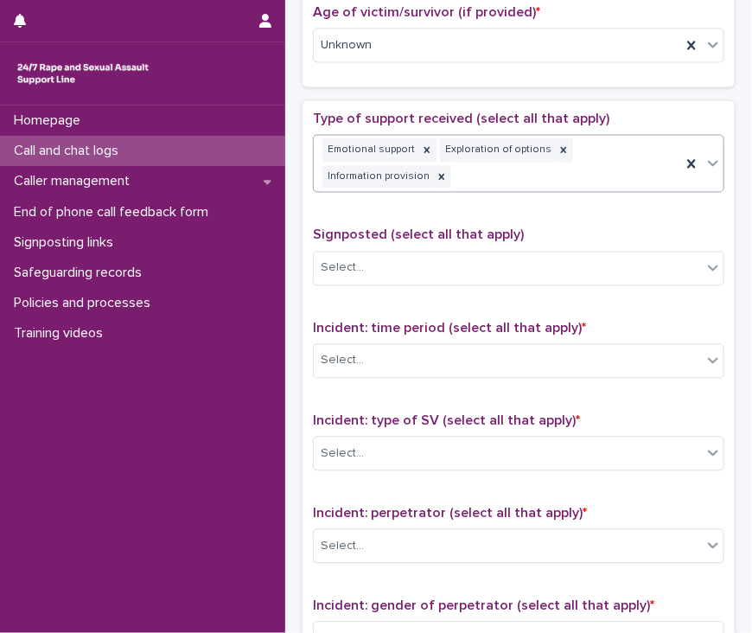
click at [598, 172] on div "Emotional support Exploration of options Information provision" at bounding box center [498, 164] width 368 height 57
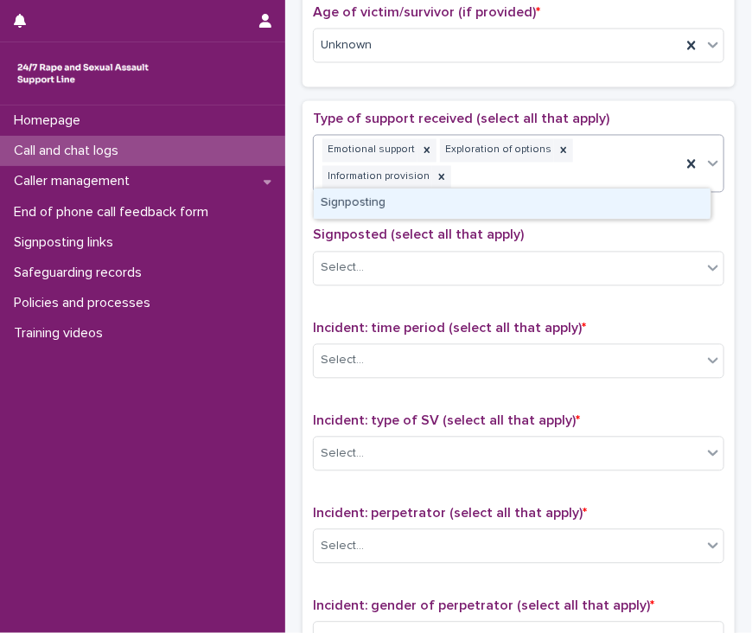
click at [542, 208] on div "Signposting" at bounding box center [512, 204] width 397 height 30
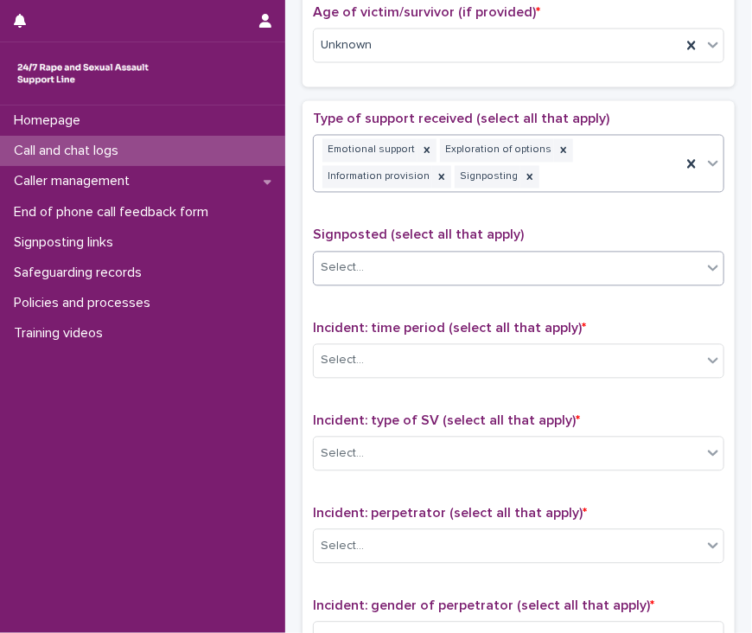
click at [445, 255] on div "Select..." at bounding box center [508, 268] width 388 height 29
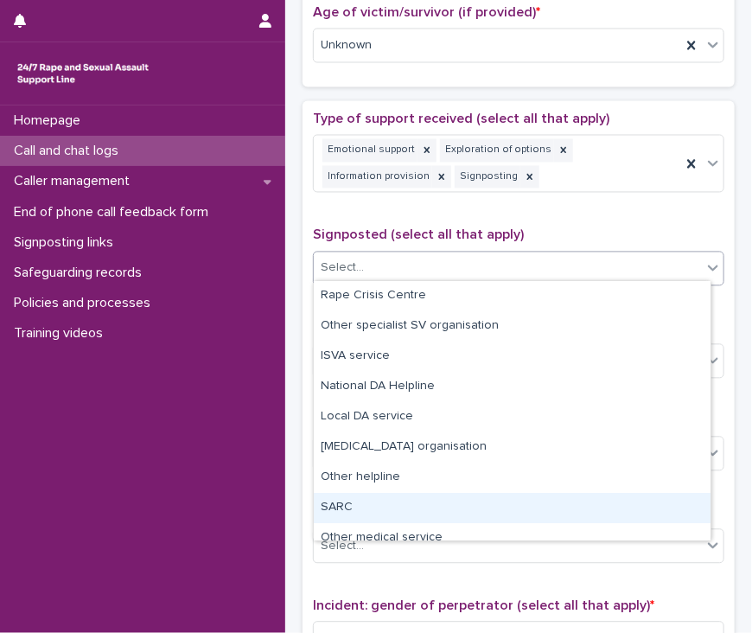
click at [416, 497] on div "SARC" at bounding box center [512, 508] width 397 height 30
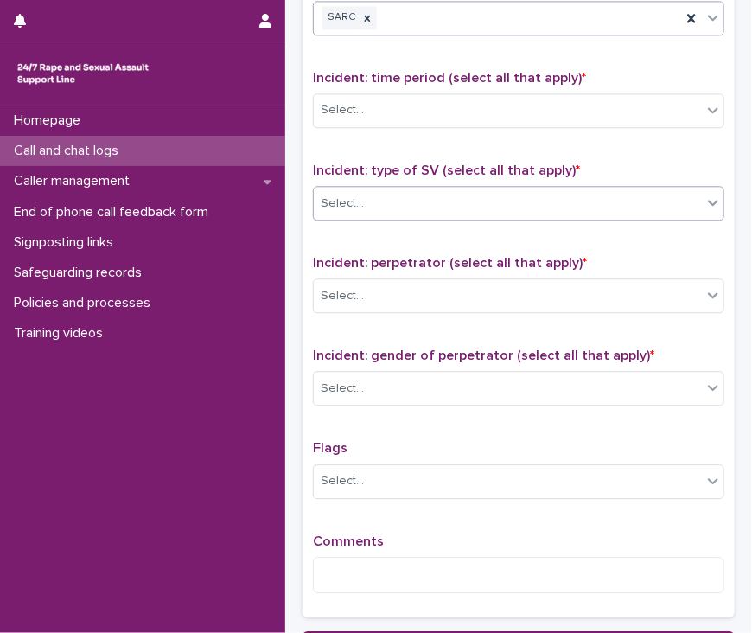
scroll to position [1136, 0]
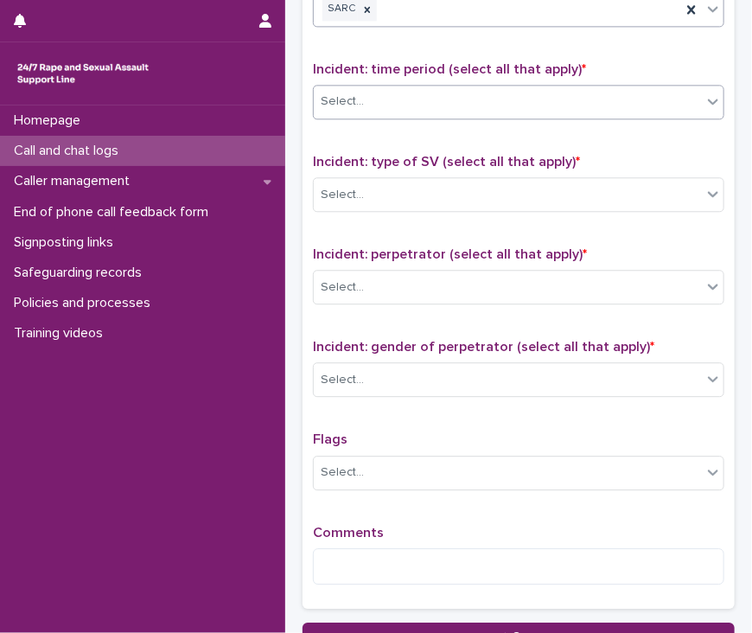
click at [412, 98] on div "Select..." at bounding box center [508, 101] width 388 height 29
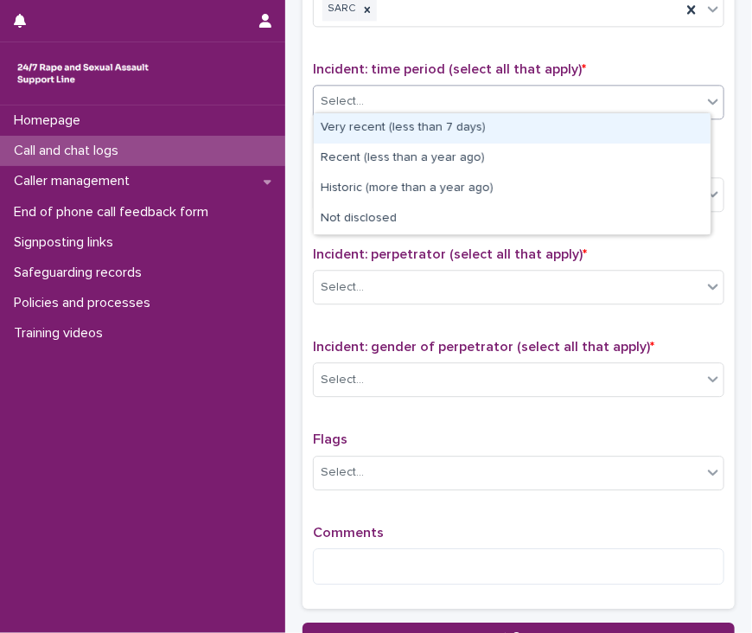
click at [404, 130] on div "Very recent (less than 7 days)" at bounding box center [512, 128] width 397 height 30
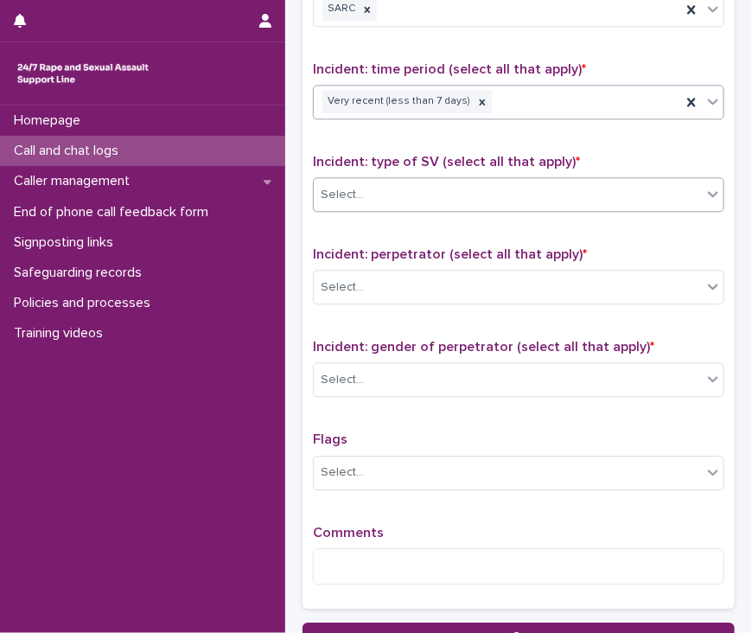
click at [405, 190] on div "Select..." at bounding box center [508, 195] width 388 height 29
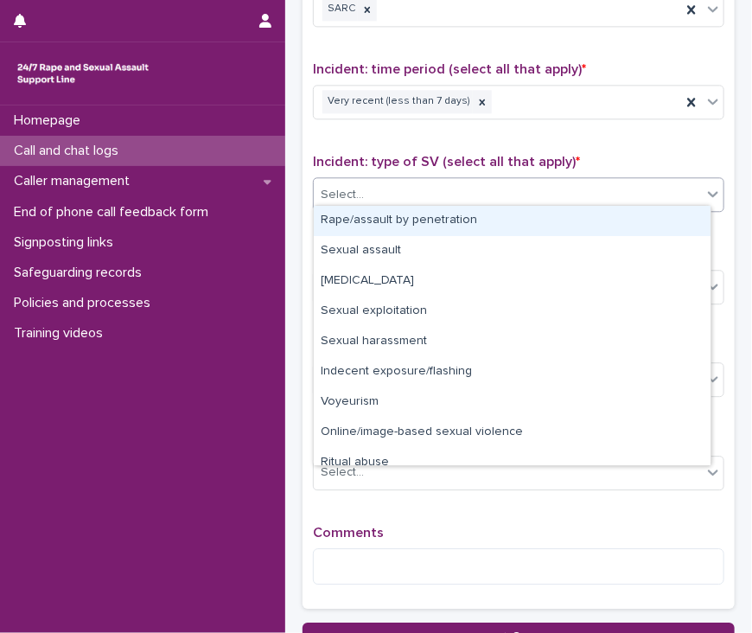
click at [420, 227] on div "Rape/assault by penetration" at bounding box center [512, 221] width 397 height 30
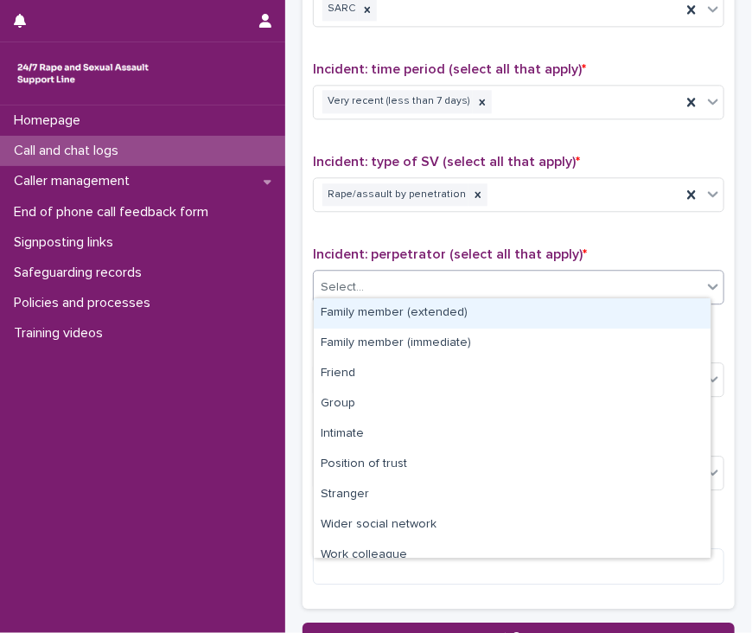
click at [415, 280] on div "Select..." at bounding box center [508, 287] width 388 height 29
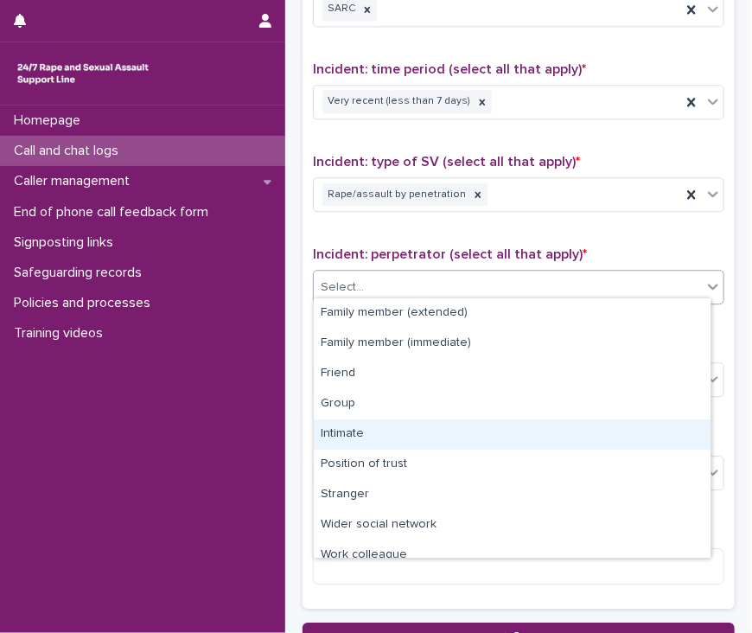
click at [412, 436] on div "Intimate" at bounding box center [512, 434] width 397 height 30
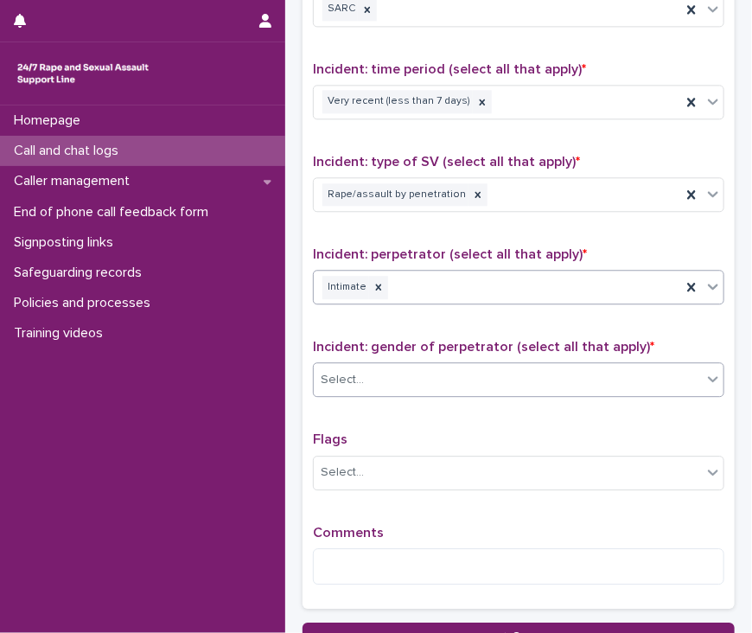
click at [401, 376] on div "Select..." at bounding box center [508, 380] width 388 height 29
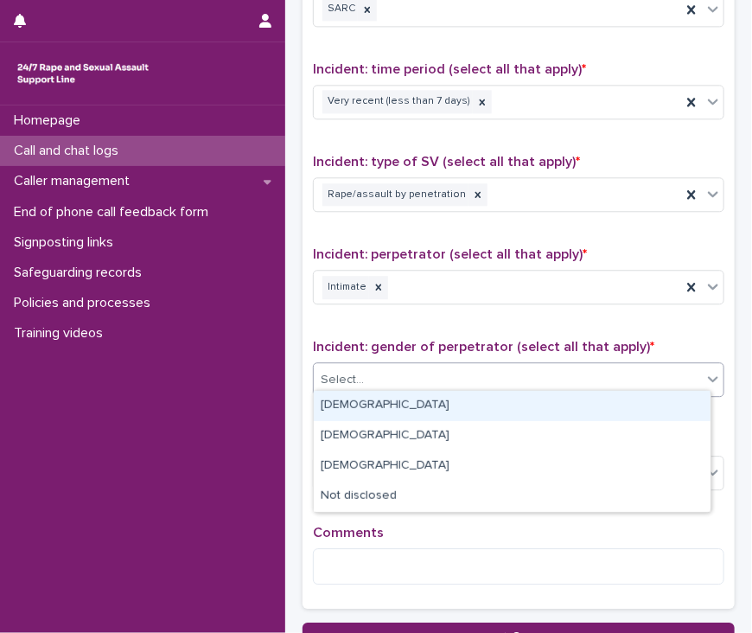
click at [392, 406] on div "[DEMOGRAPHIC_DATA]" at bounding box center [512, 406] width 397 height 30
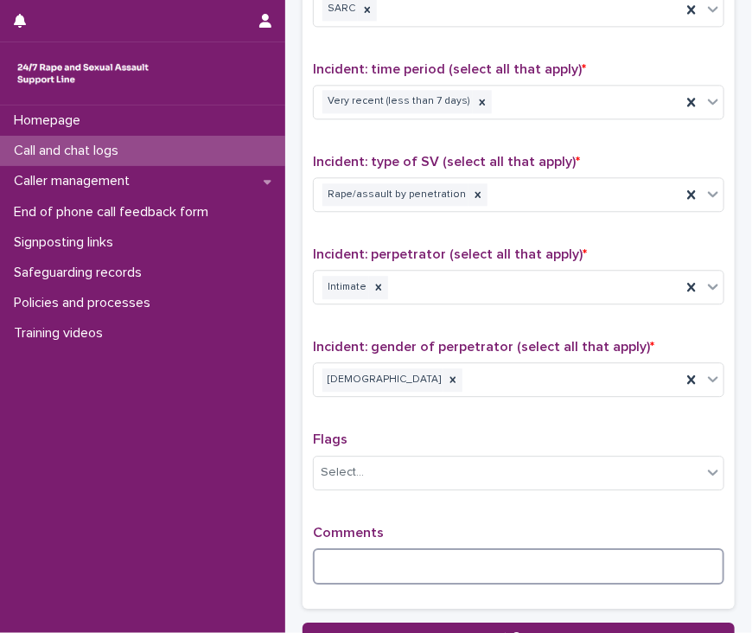
click at [398, 563] on textarea at bounding box center [519, 566] width 412 height 37
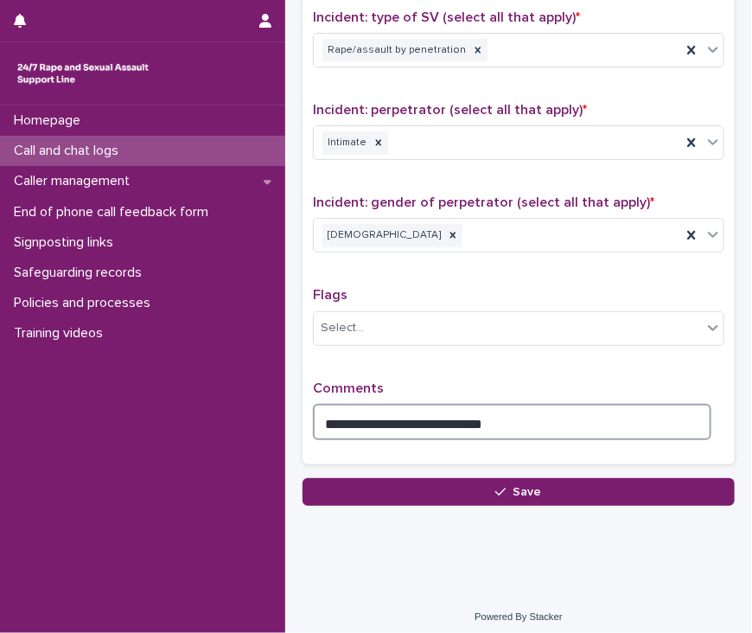
scroll to position [1281, 0]
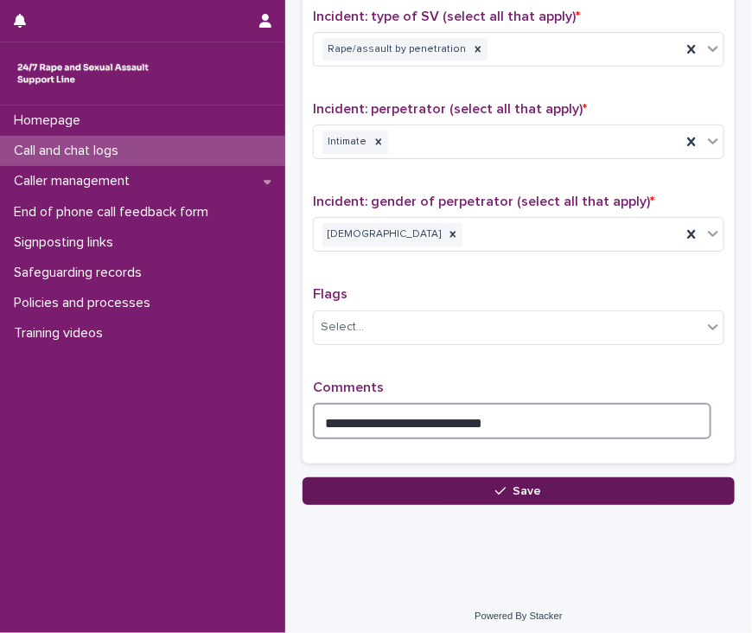
type textarea "**********"
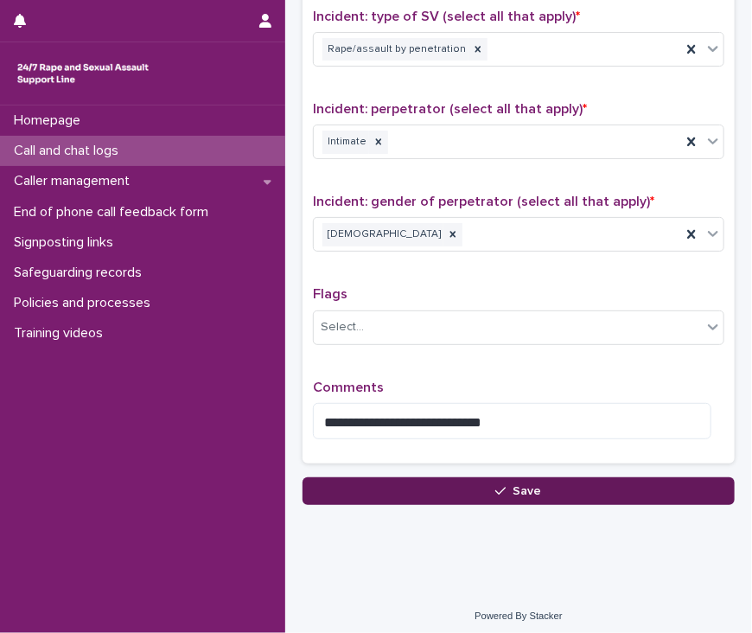
click at [559, 490] on button "Save" at bounding box center [519, 491] width 432 height 28
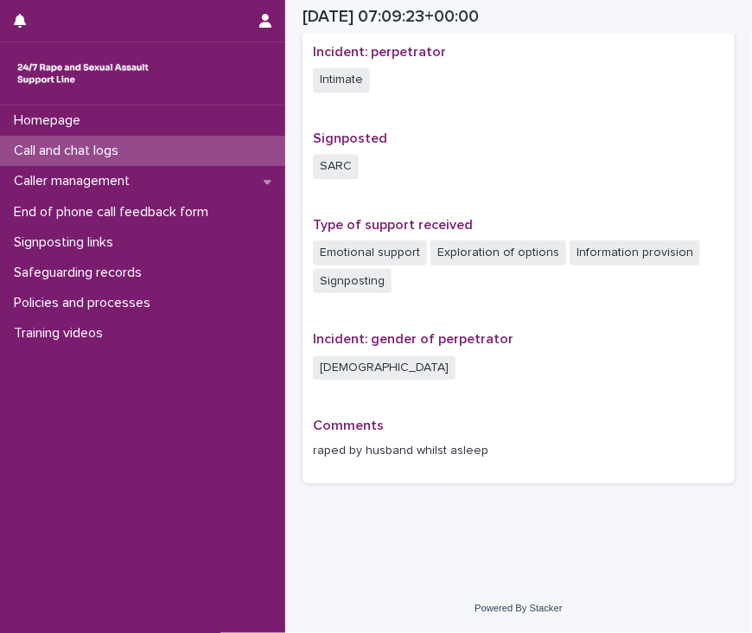
scroll to position [1031, 0]
